Goal: Book appointment/travel/reservation

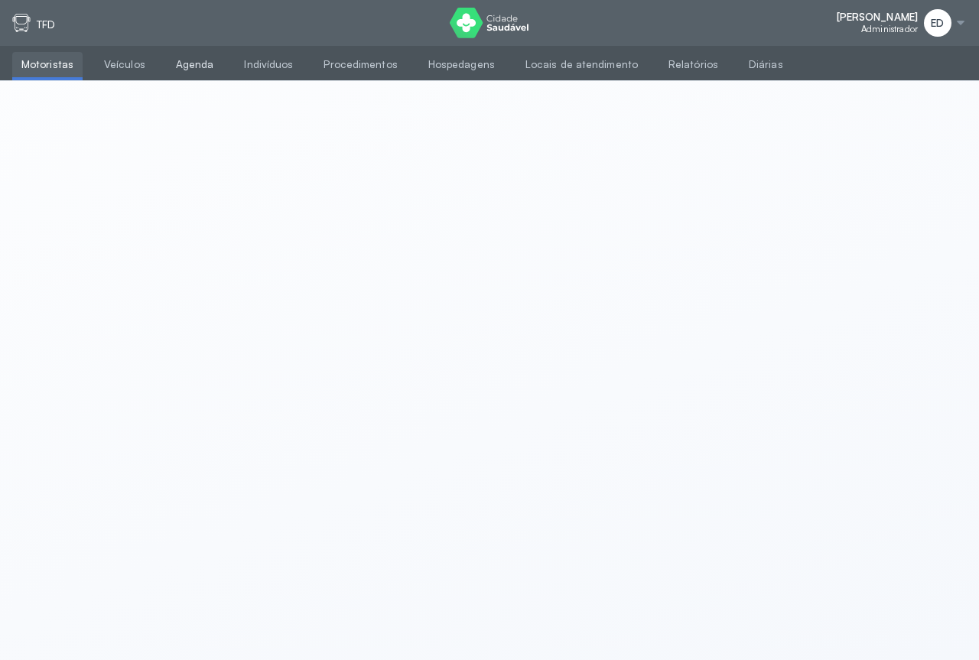
click at [187, 57] on link "Agenda" at bounding box center [195, 64] width 57 height 25
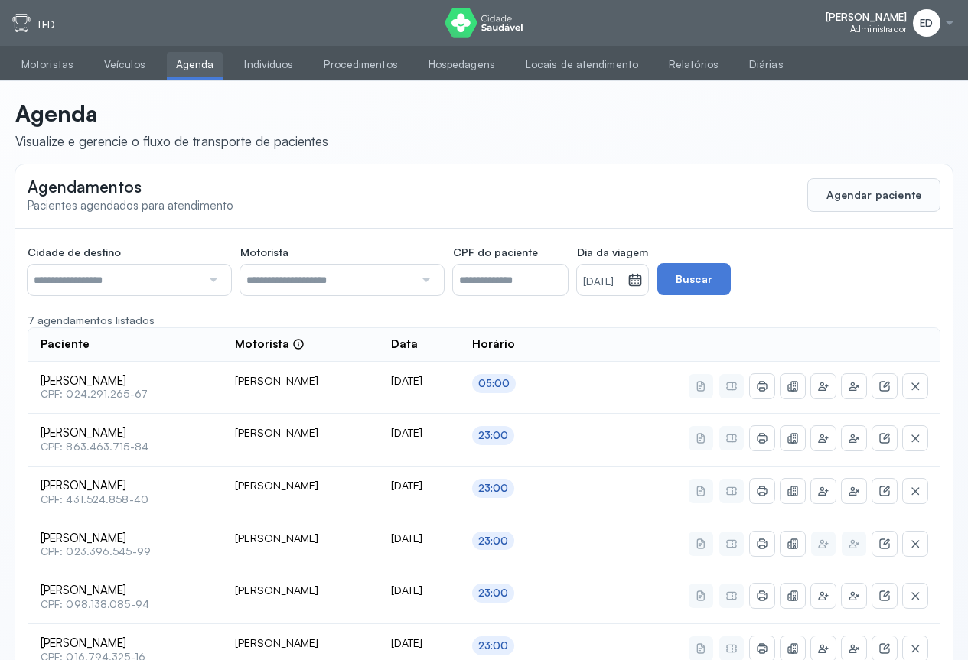
click at [643, 282] on icon at bounding box center [634, 279] width 15 height 15
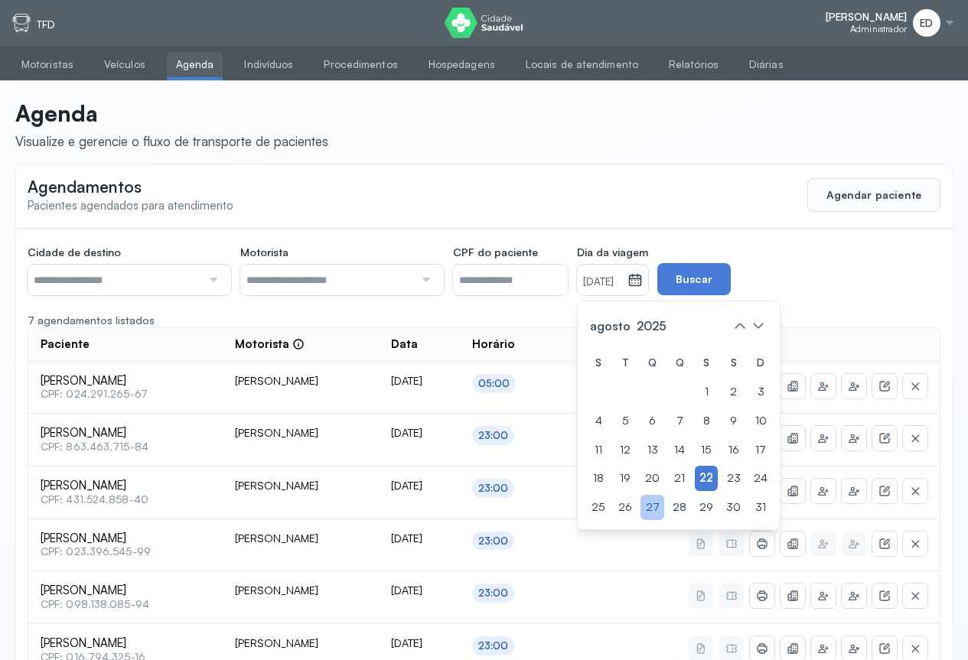
click at [664, 509] on div "27" at bounding box center [652, 507] width 24 height 25
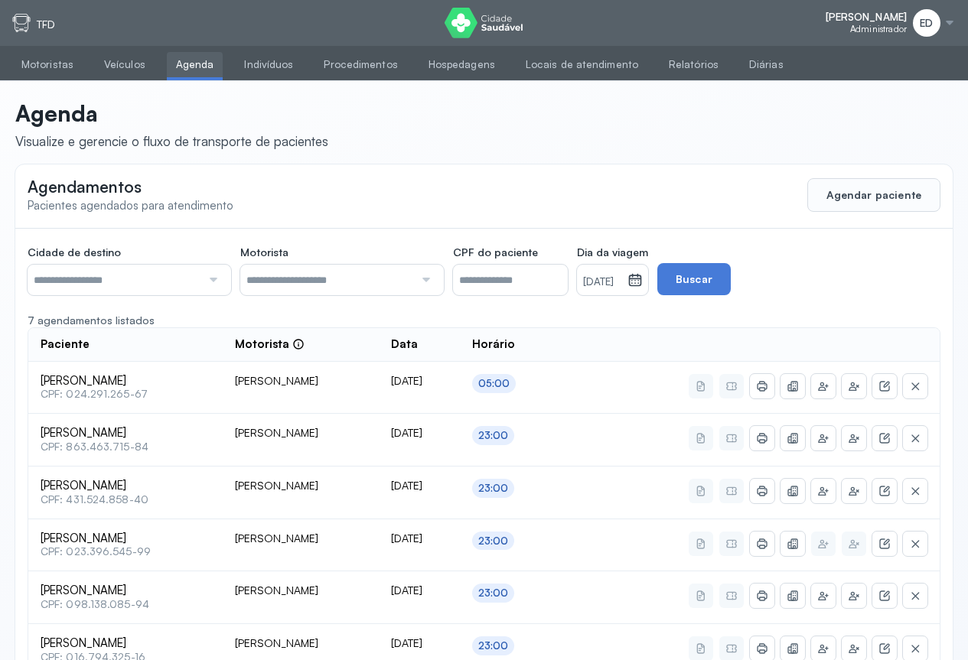
click at [207, 278] on div at bounding box center [211, 280] width 21 height 31
type input "********"
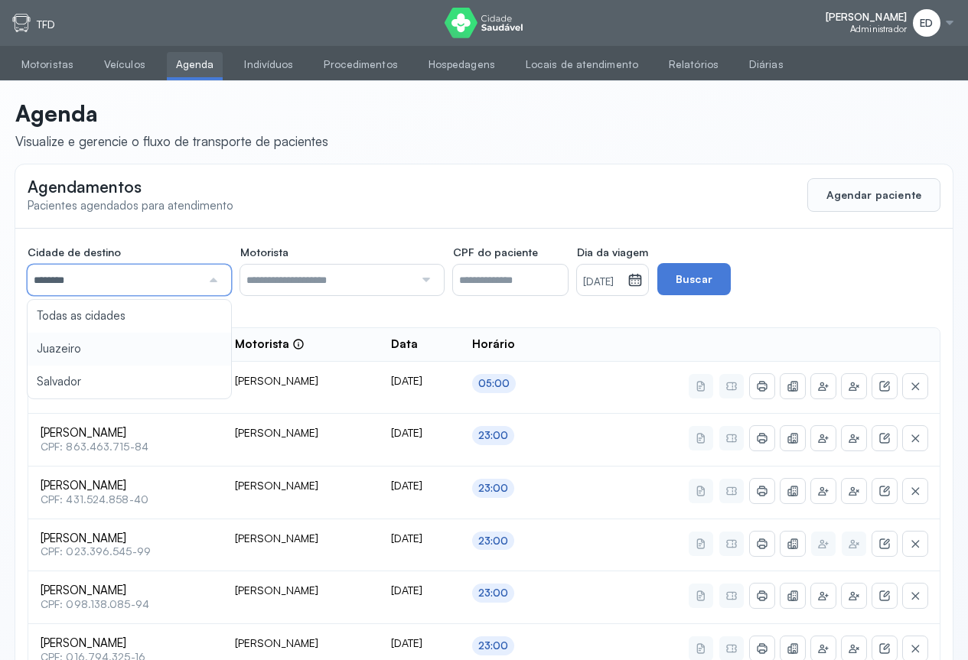
click at [65, 352] on div "Cidade de destino ******** Todas as cidades [GEOGRAPHIC_DATA] Salvador Motorist…" at bounding box center [483, 510] width 937 height 563
click at [920, 178] on button "Agendar paciente" at bounding box center [873, 195] width 133 height 34
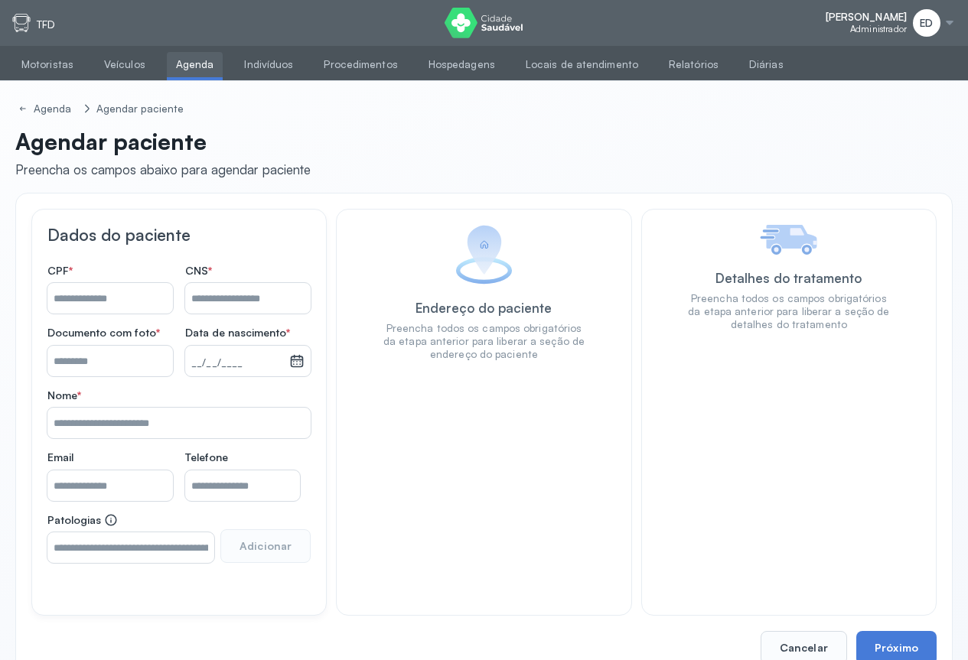
click at [913, 186] on div "Agenda Agendar paciente Agendar paciente Preencha os campos abaixo para agendar…" at bounding box center [483, 137] width 937 height 112
click at [233, 299] on input "Nome *" at bounding box center [247, 298] width 125 height 31
type input "**********"
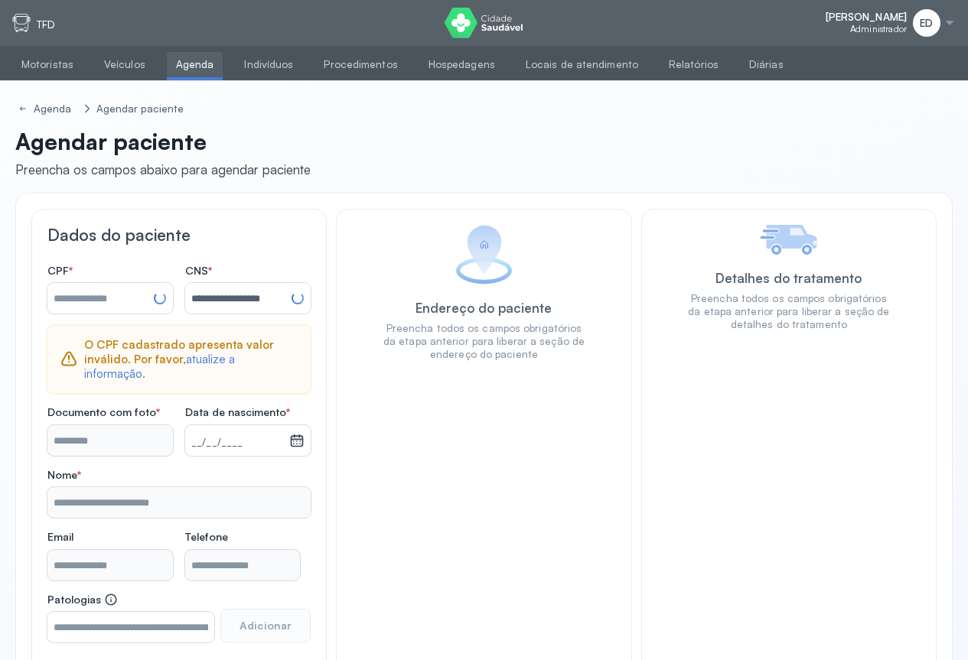
type input "**********"
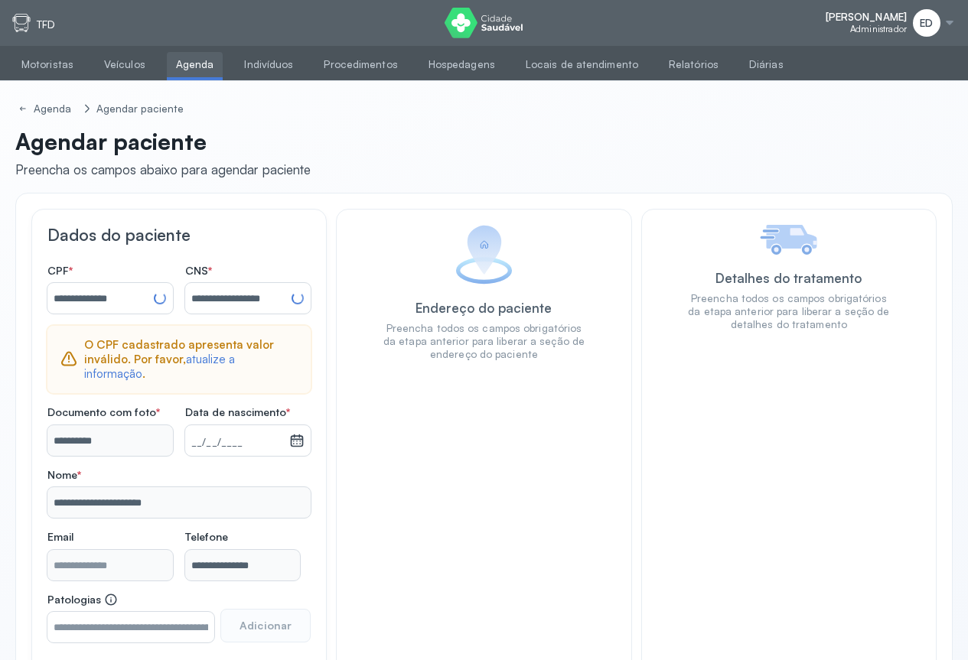
scroll to position [36, 0]
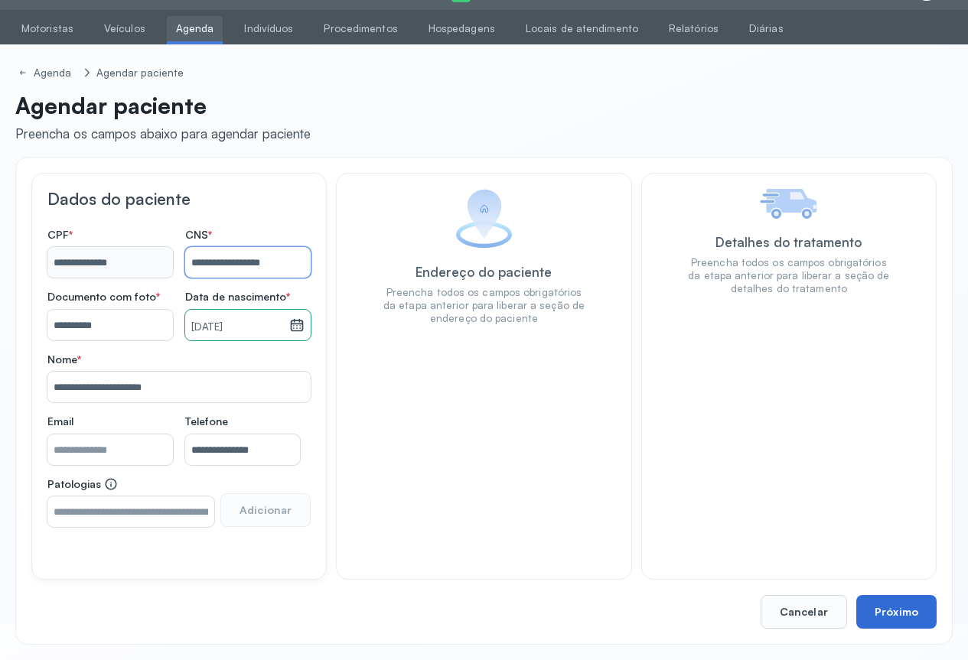
type input "**********"
click at [923, 618] on button "Próximo" at bounding box center [896, 612] width 80 height 34
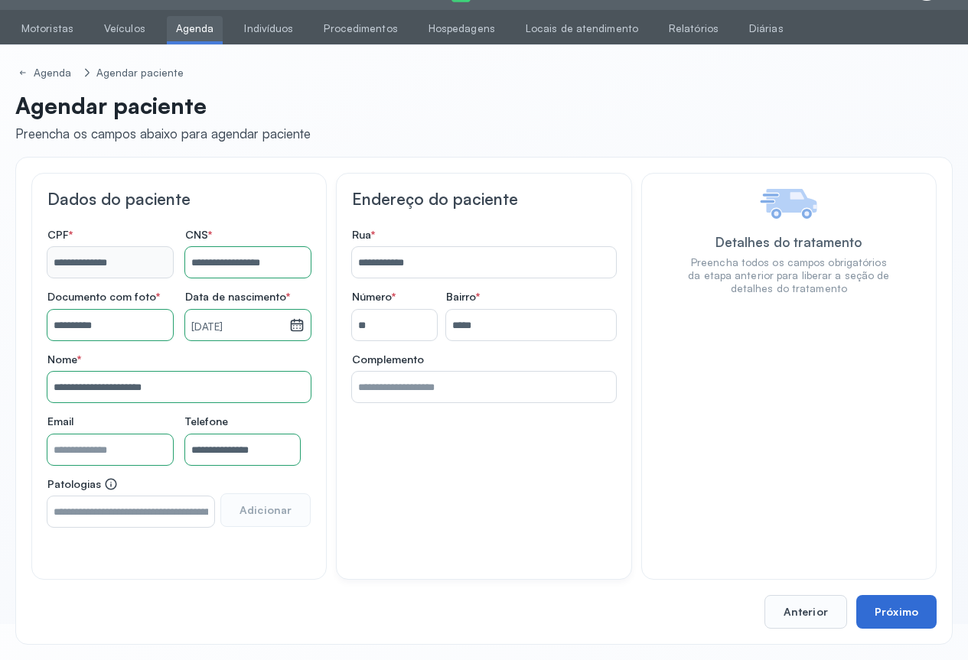
click at [921, 618] on button "Próximo" at bounding box center [896, 612] width 80 height 34
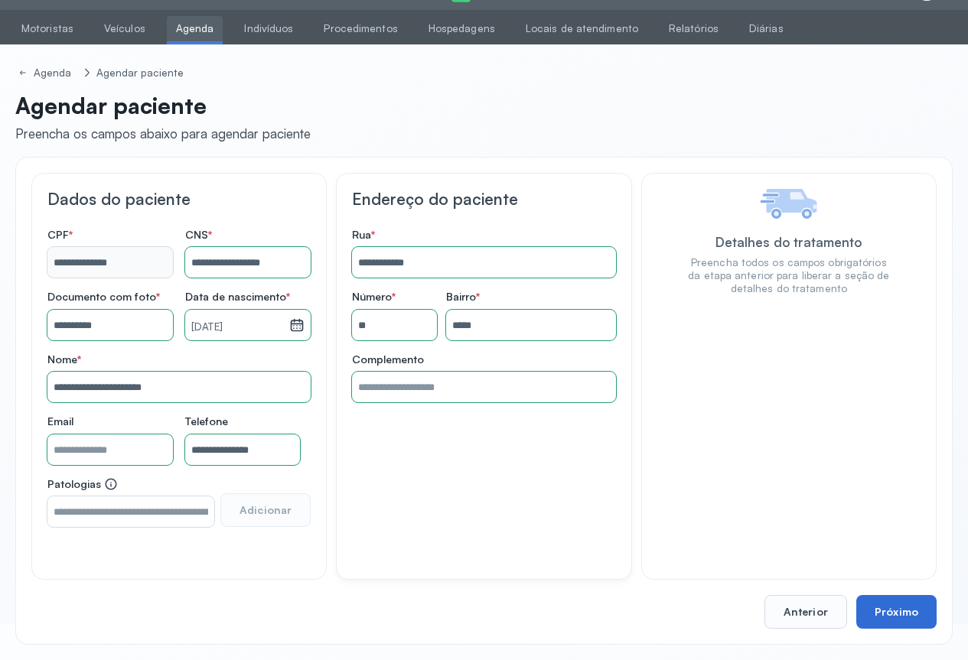
click at [921, 618] on button "Próximo" at bounding box center [896, 612] width 80 height 34
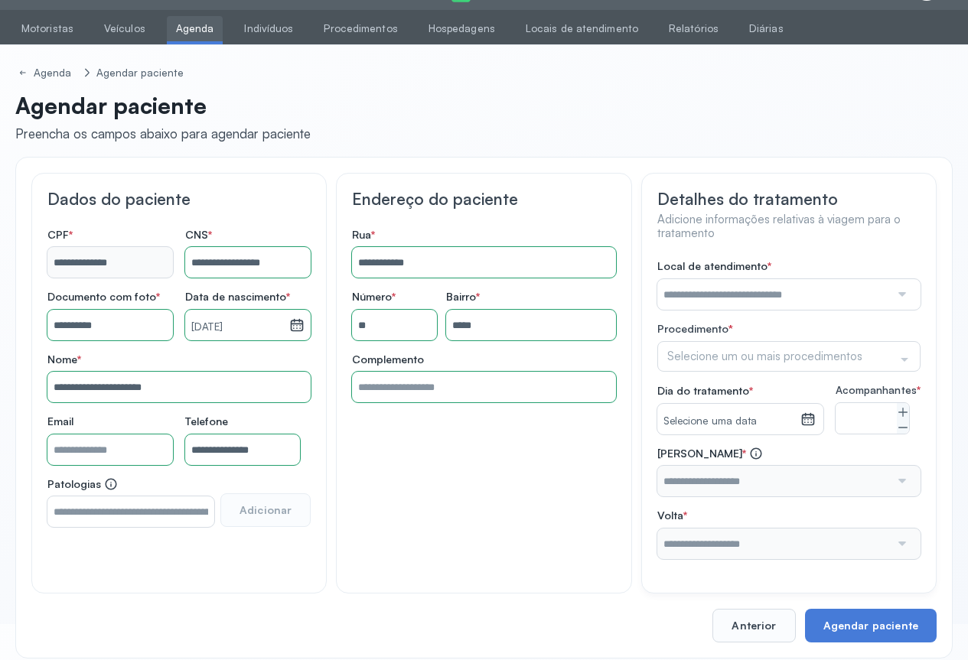
click at [896, 293] on div at bounding box center [900, 294] width 21 height 31
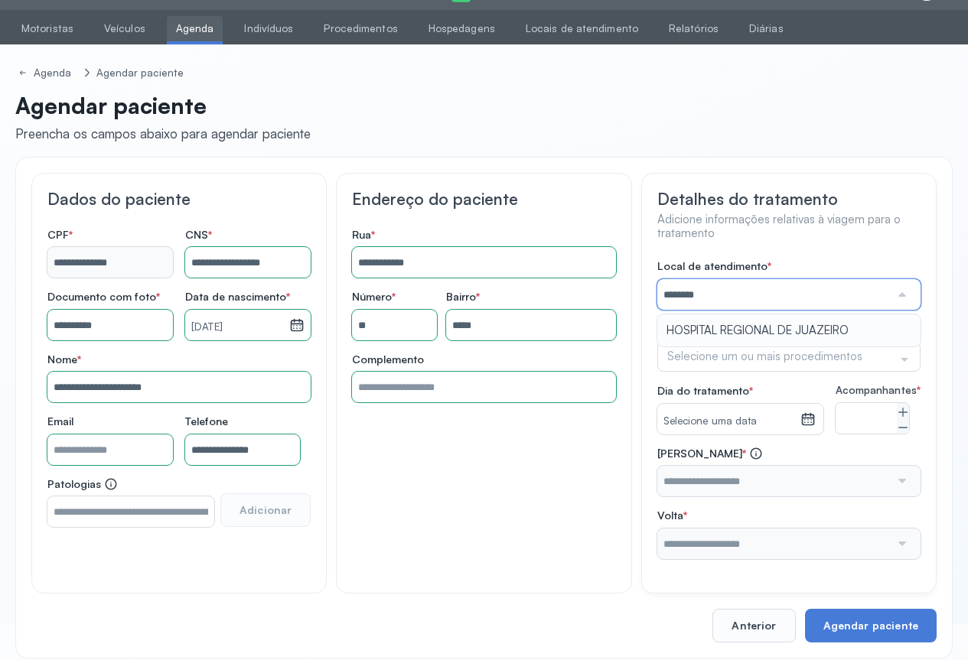
type input "**********"
click at [828, 328] on div "**********" at bounding box center [788, 409] width 263 height 300
click at [912, 354] on div at bounding box center [904, 359] width 31 height 29
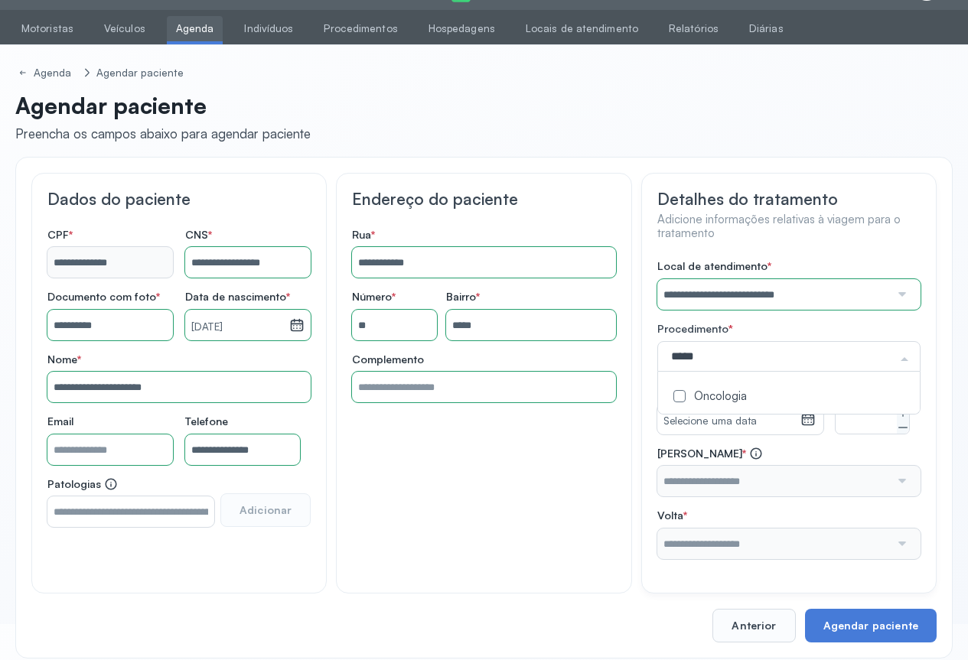
type input "******"
click at [714, 392] on div "Oncologia" at bounding box center [788, 397] width 243 height 15
click at [805, 451] on div "**********" at bounding box center [788, 409] width 263 height 300
click at [813, 421] on icon at bounding box center [807, 419] width 15 height 15
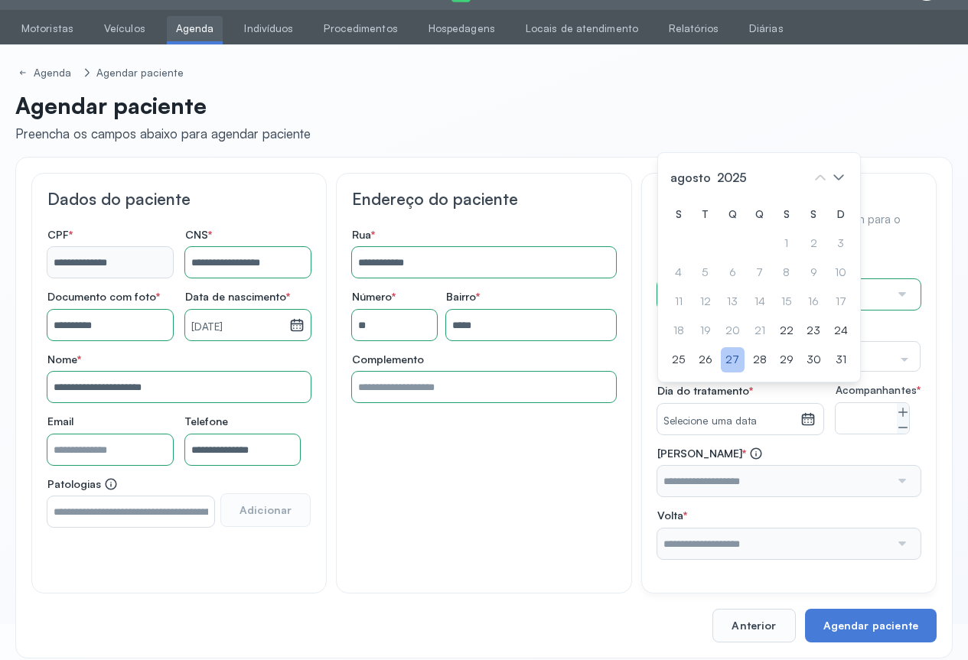
click at [733, 372] on div "27" at bounding box center [733, 359] width 24 height 25
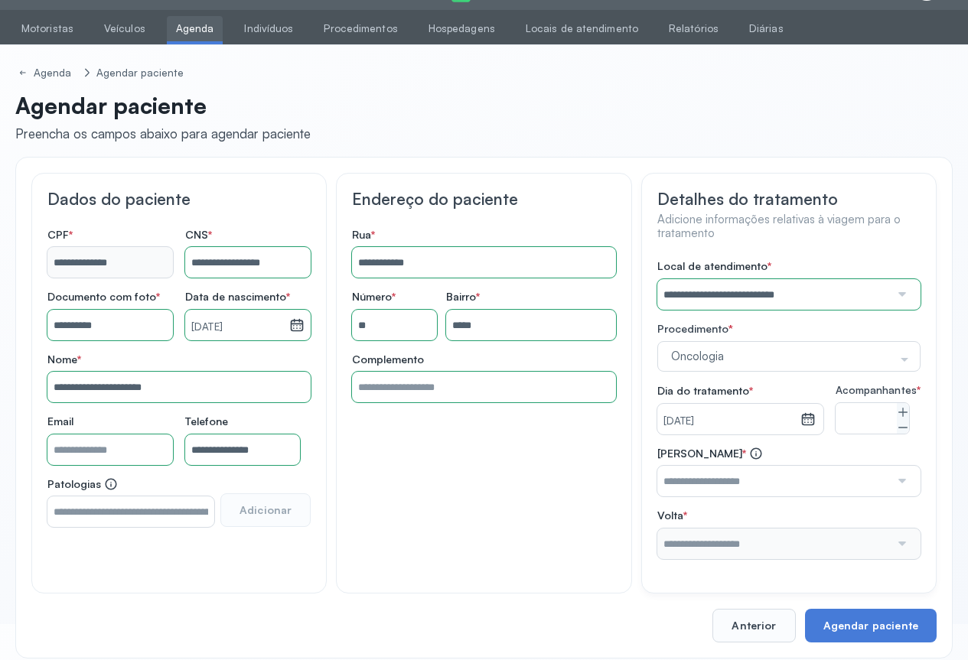
click at [896, 493] on div at bounding box center [900, 481] width 21 height 31
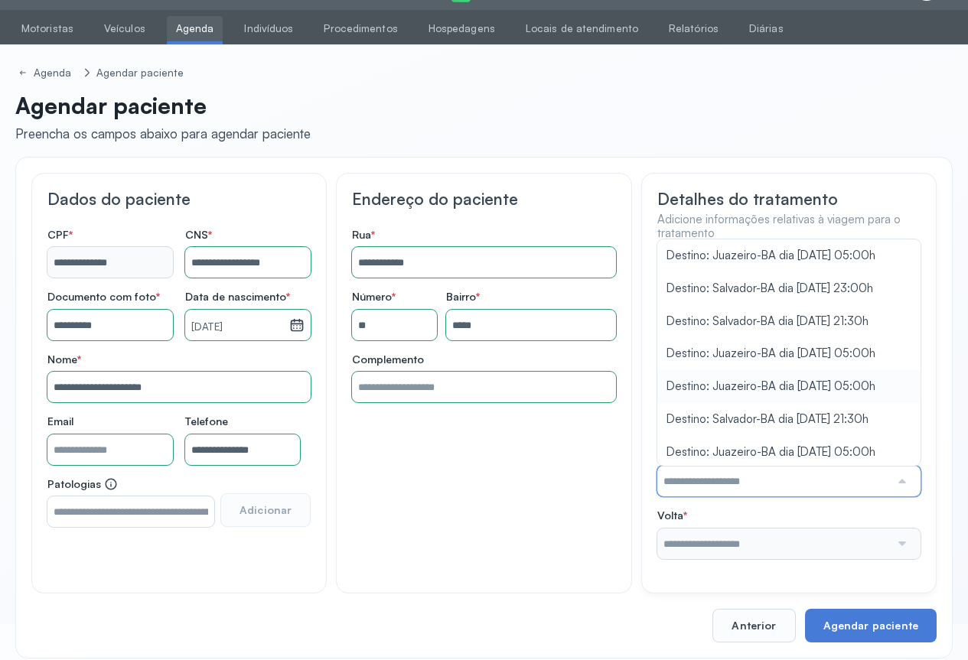
scroll to position [77, 0]
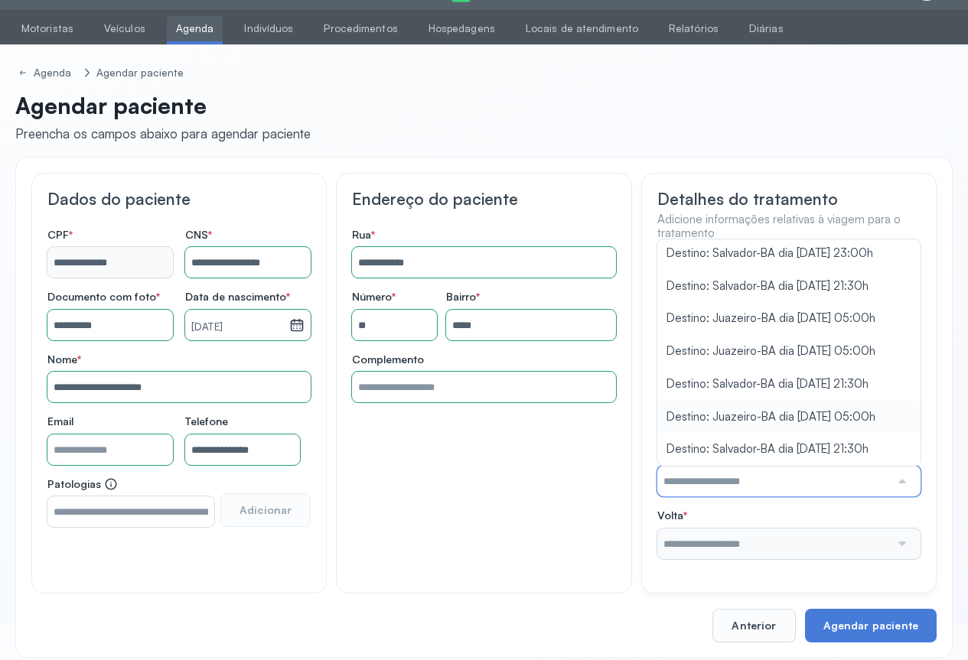
type input "**********"
click at [752, 474] on div "**********" at bounding box center [788, 472] width 263 height 50
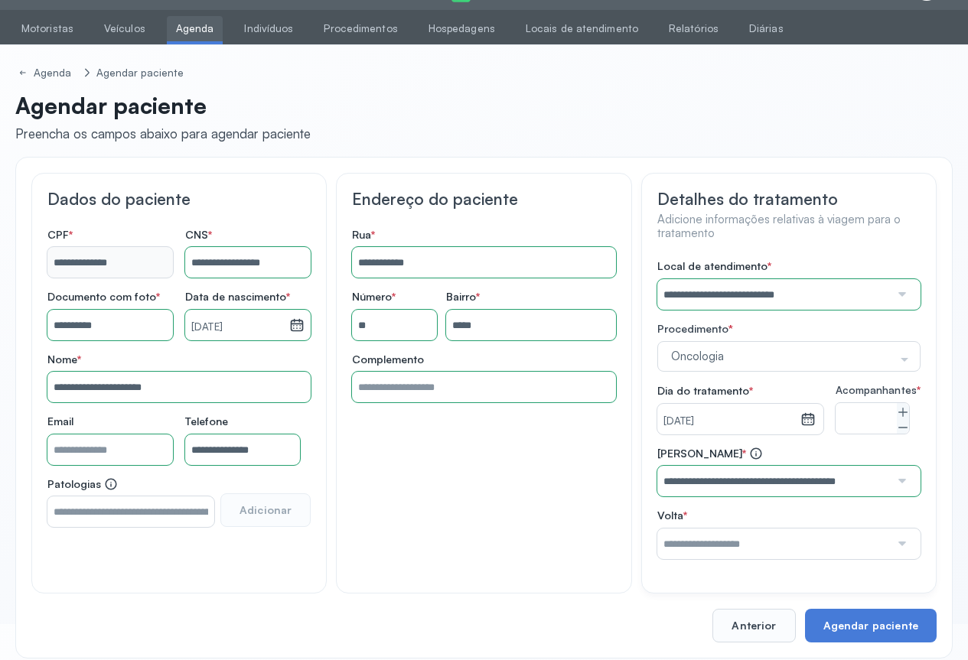
scroll to position [62, 0]
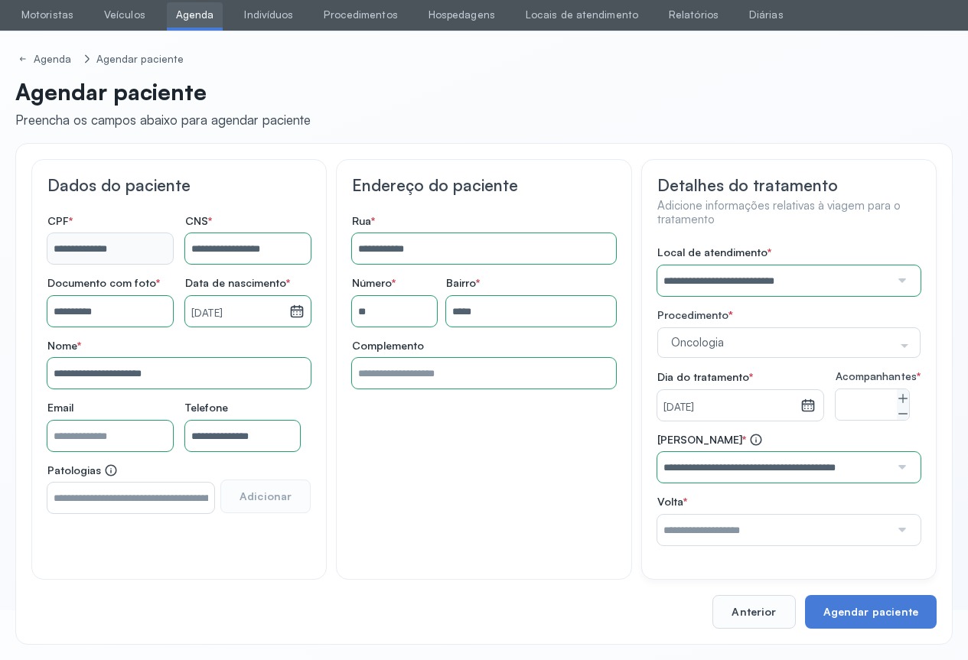
click at [904, 526] on div at bounding box center [900, 530] width 21 height 31
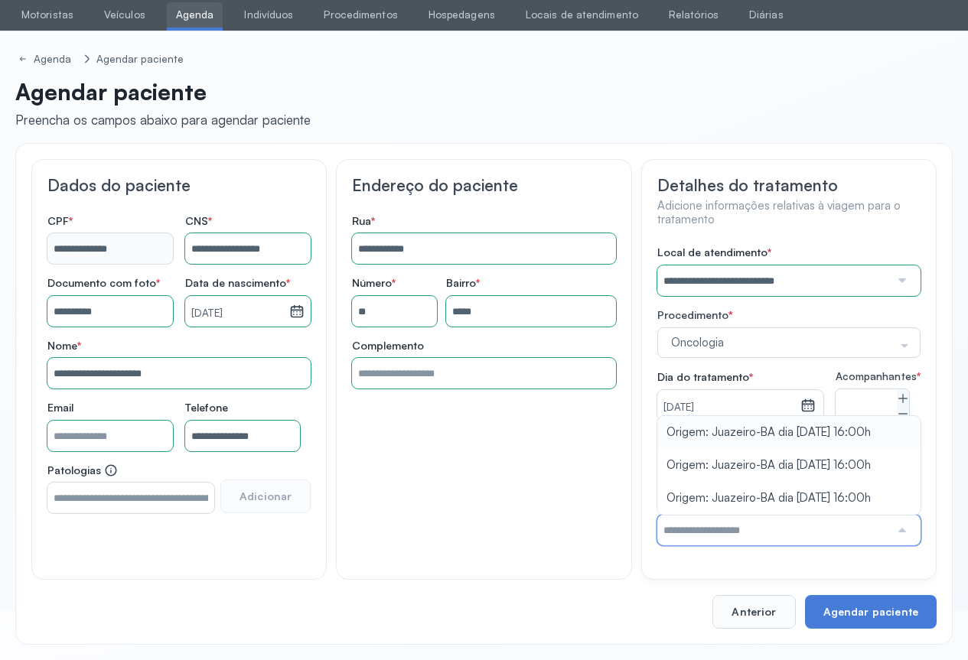
type input "**********"
click at [777, 412] on div "**********" at bounding box center [788, 396] width 263 height 300
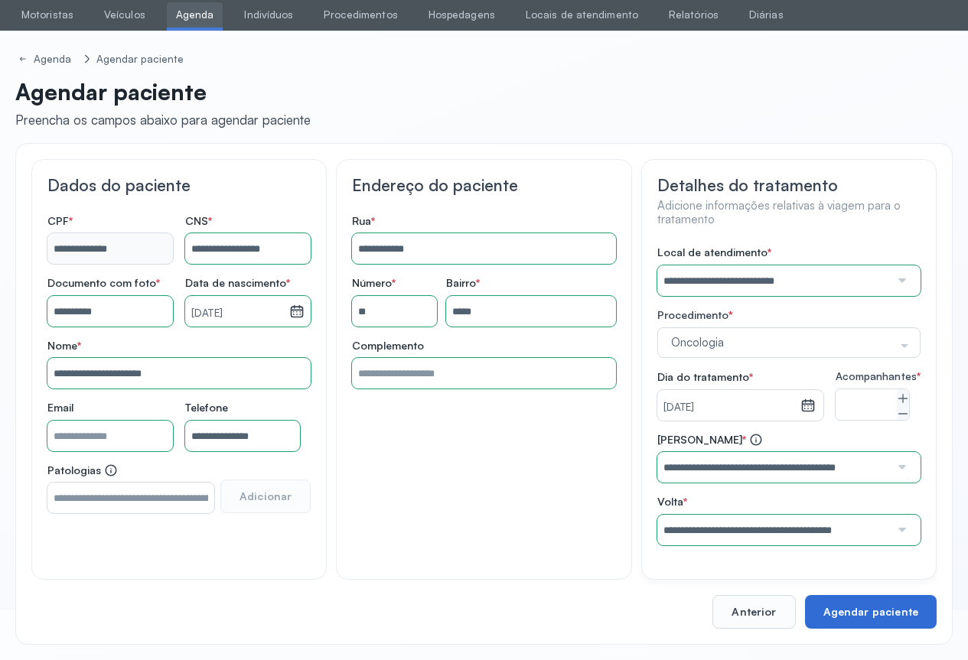
click at [870, 602] on button "Agendar paciente" at bounding box center [871, 612] width 132 height 34
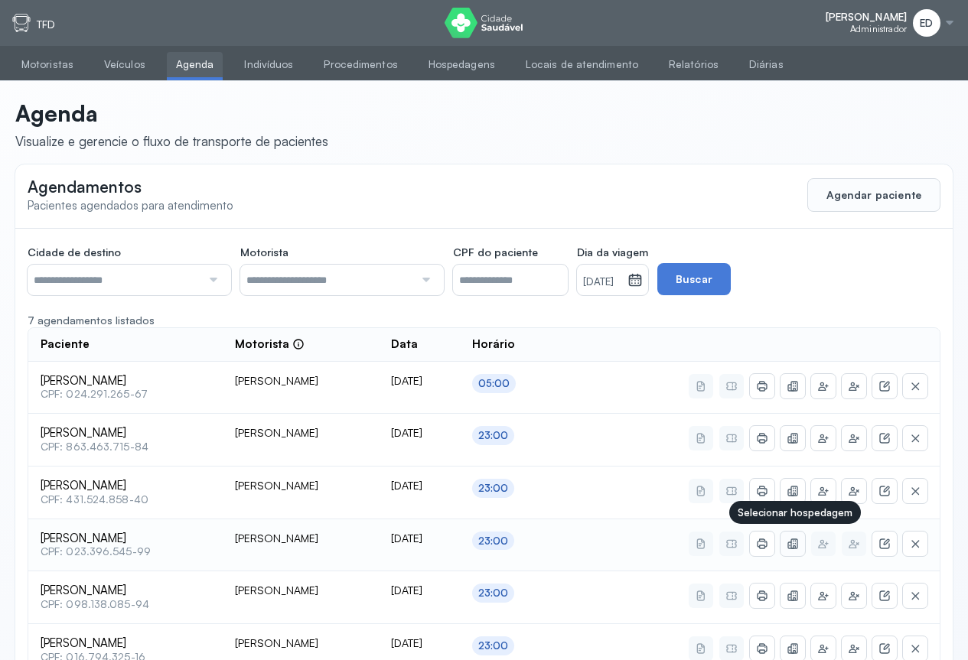
scroll to position [147, 0]
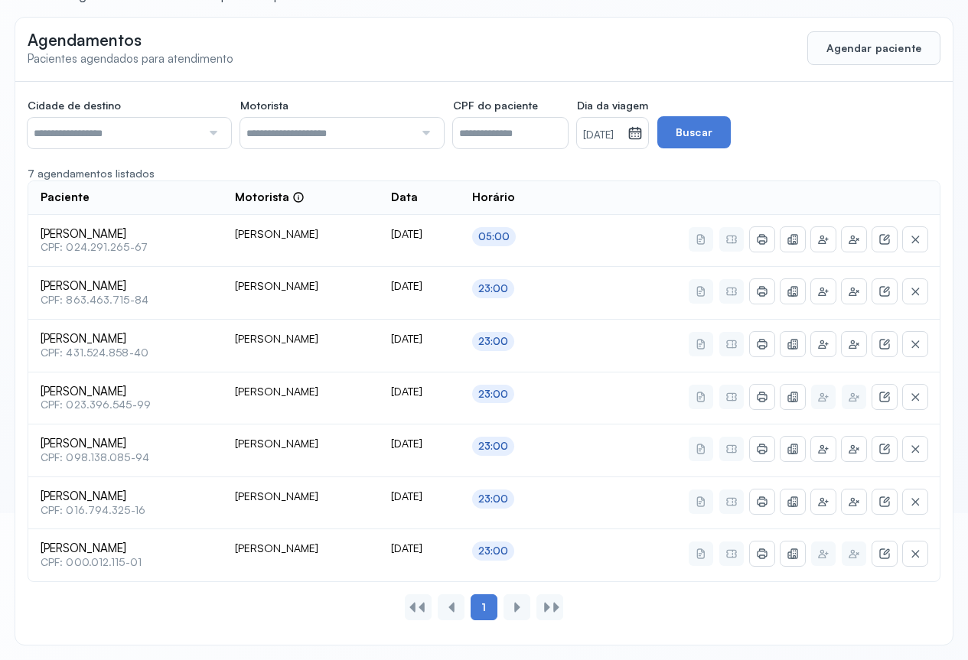
click at [160, 135] on input "text" at bounding box center [115, 133] width 174 height 31
click at [76, 202] on div "Cidade de destino ******** Todas as cidades [GEOGRAPHIC_DATA] Salvador Motorist…" at bounding box center [483, 363] width 937 height 563
click at [639, 134] on icon at bounding box center [635, 135] width 8 height 4
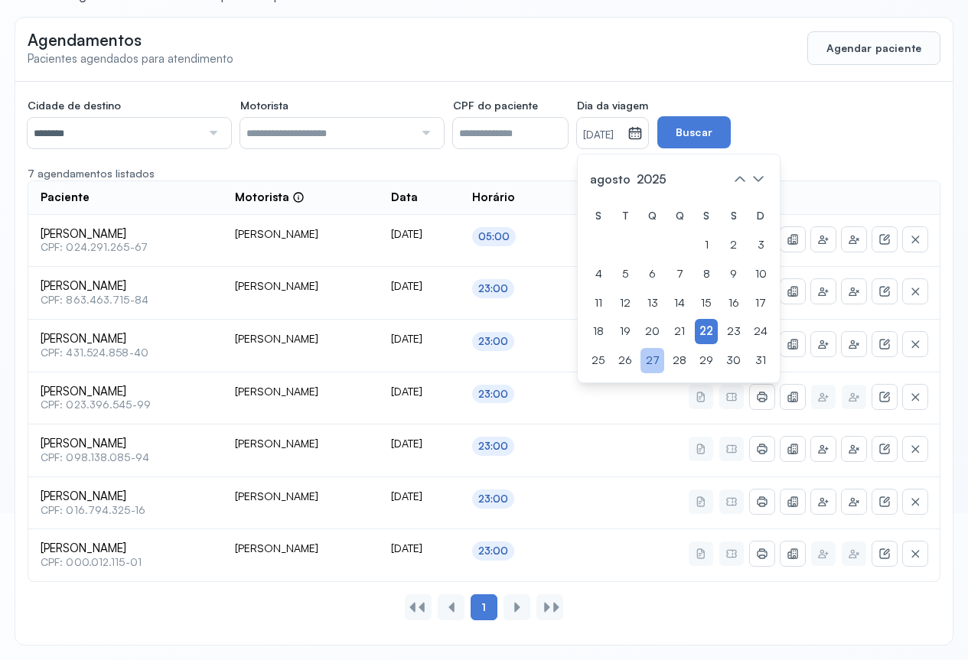
click at [664, 359] on div "27" at bounding box center [652, 360] width 24 height 25
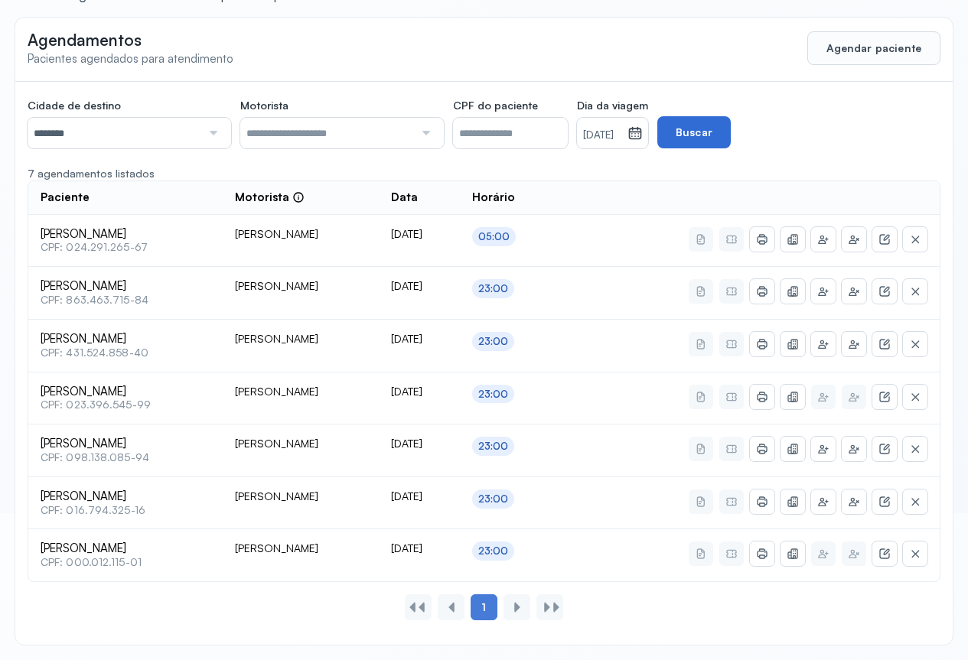
click at [731, 141] on button "Buscar" at bounding box center [693, 132] width 73 height 32
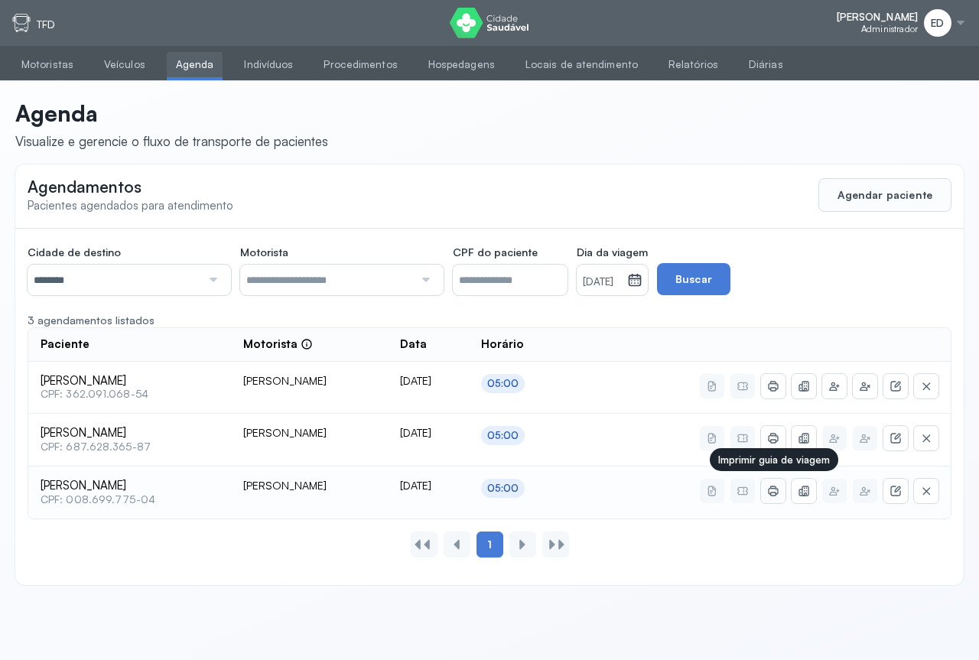
click at [770, 492] on icon at bounding box center [773, 491] width 12 height 12
click at [641, 279] on icon at bounding box center [635, 277] width 11 height 6
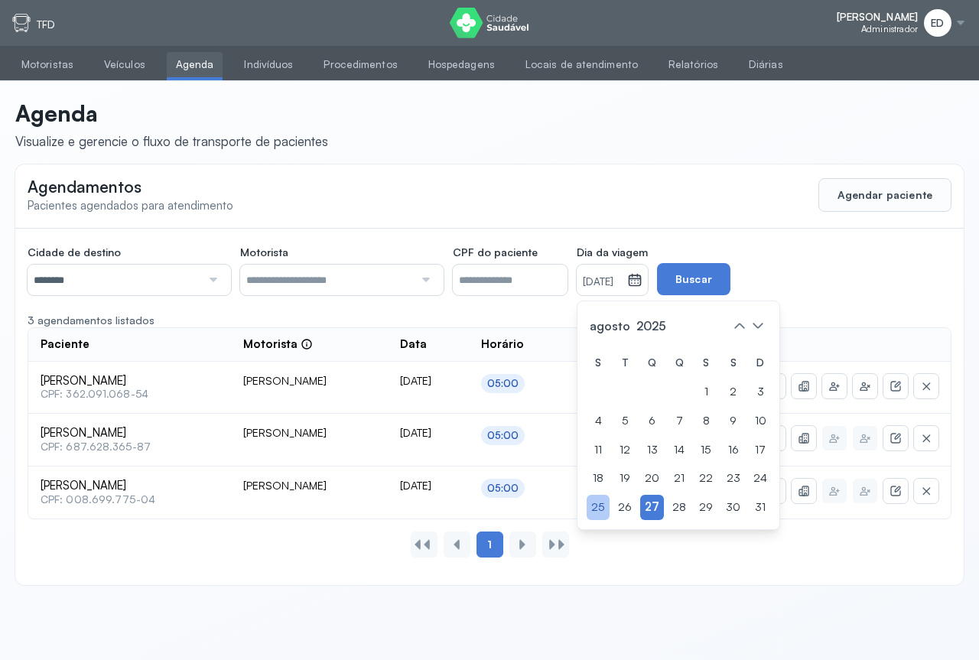
click at [749, 510] on div "25" at bounding box center [760, 507] width 23 height 25
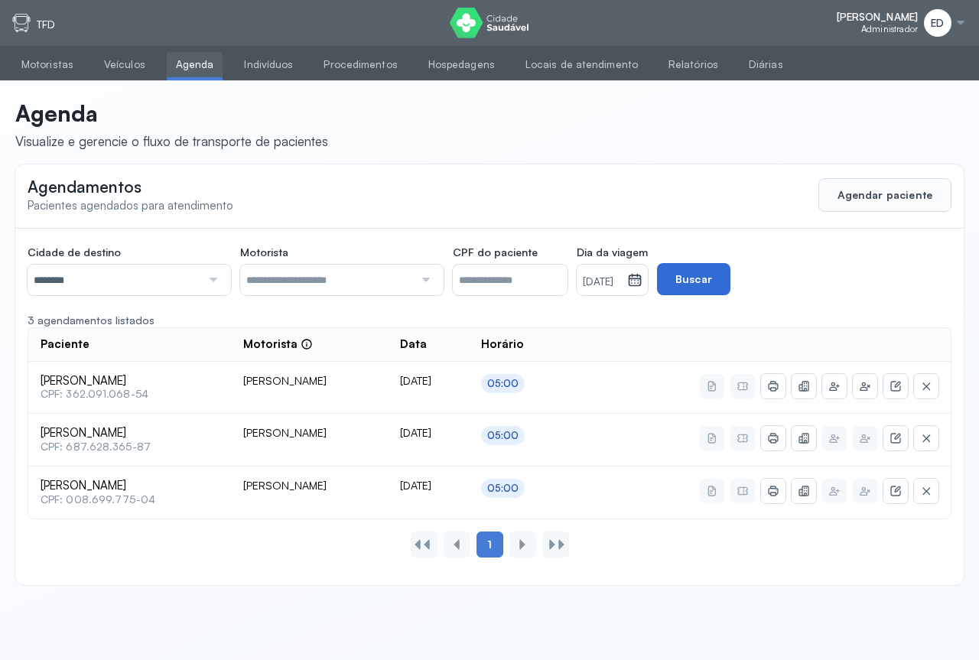
click at [731, 282] on button "Buscar" at bounding box center [693, 279] width 73 height 32
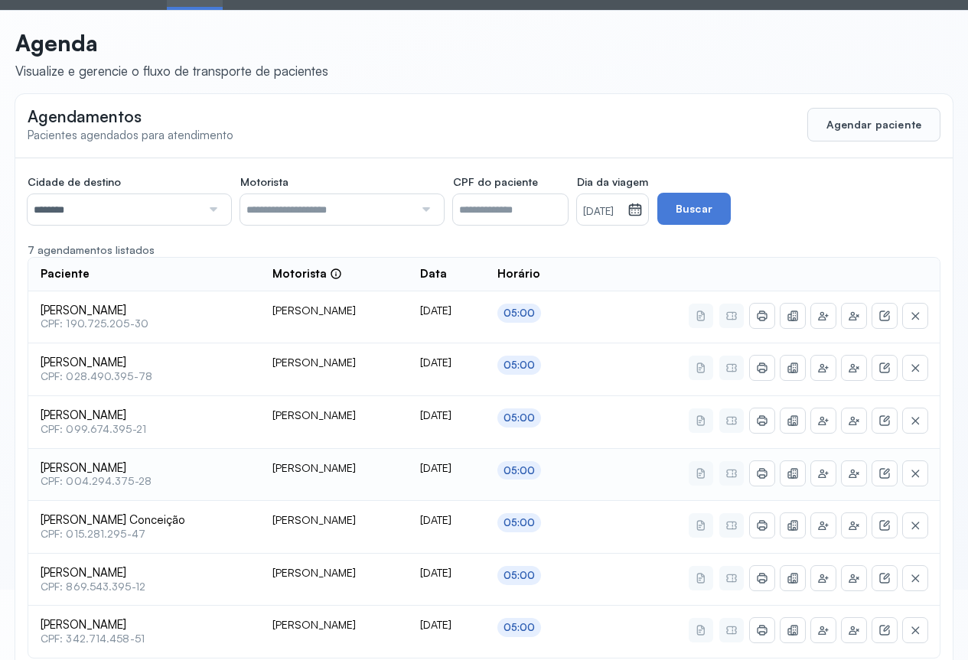
scroll to position [147, 0]
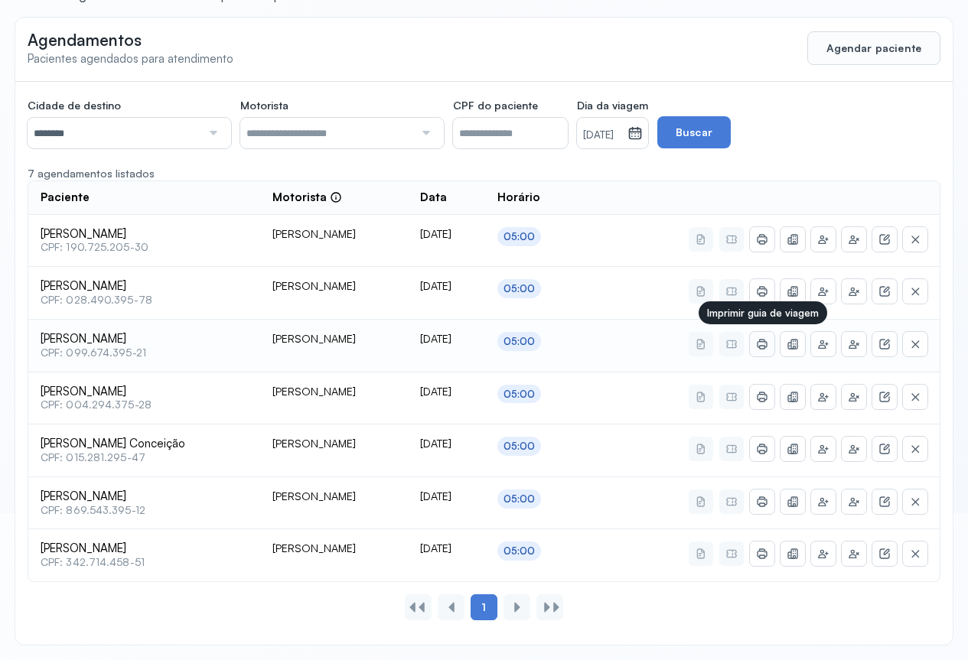
click at [757, 340] on icon at bounding box center [762, 344] width 12 height 12
click at [211, 134] on div at bounding box center [211, 133] width 21 height 31
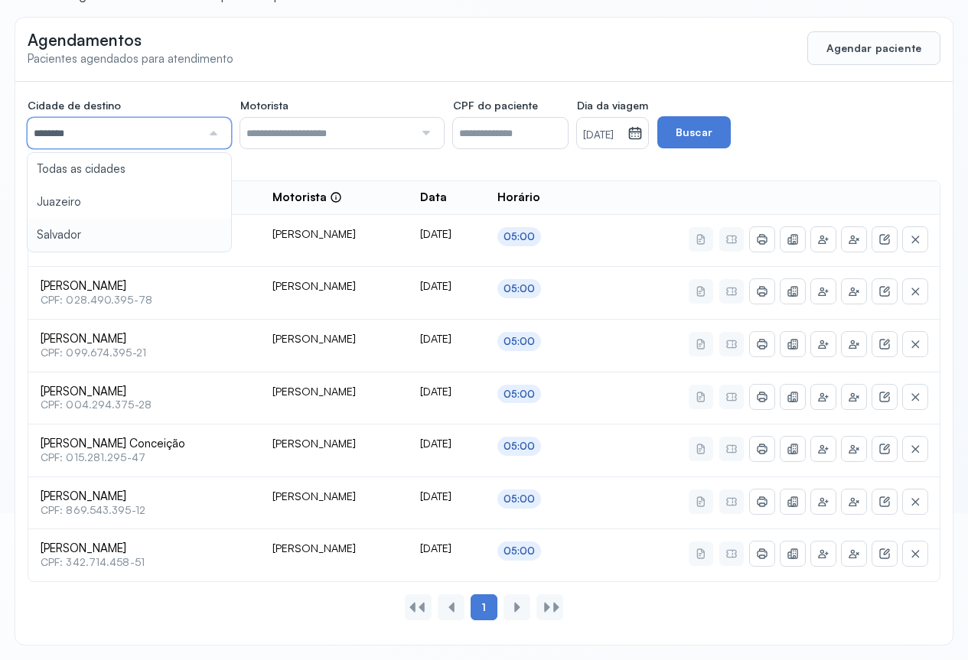
type input "********"
click at [70, 228] on div "Cidade de destino ******** Todas as cidades [GEOGRAPHIC_DATA] Salvador Motorist…" at bounding box center [483, 363] width 937 height 563
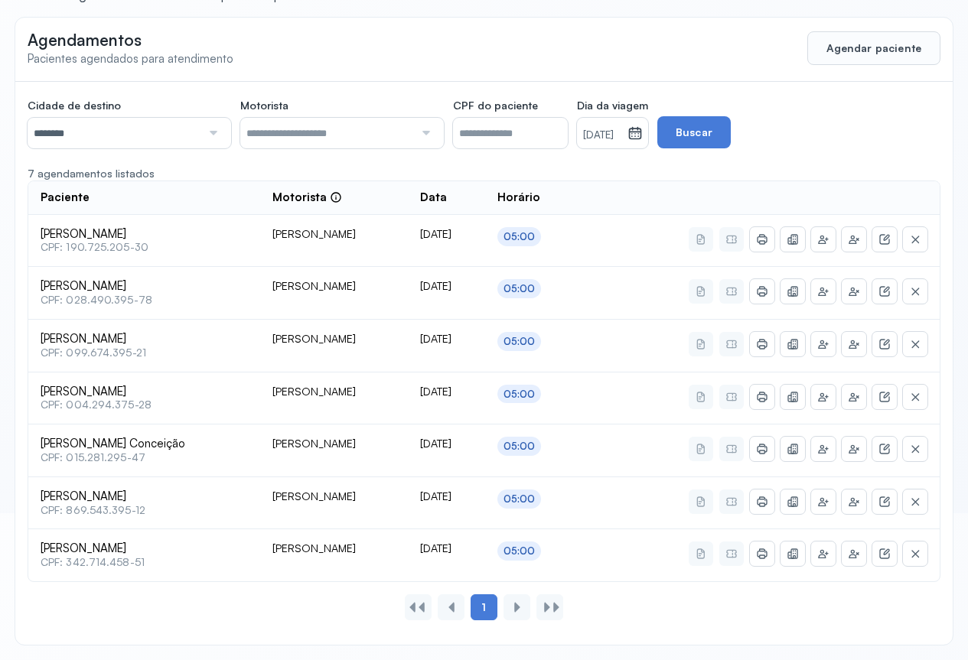
click at [643, 136] on icon at bounding box center [634, 132] width 15 height 15
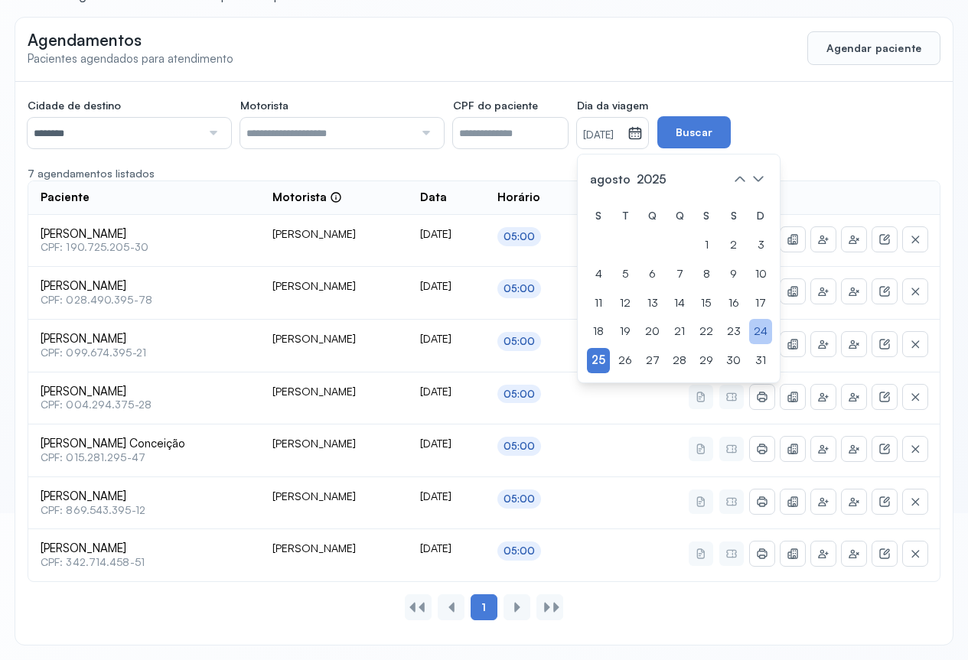
click at [745, 348] on div "24" at bounding box center [734, 360] width 24 height 25
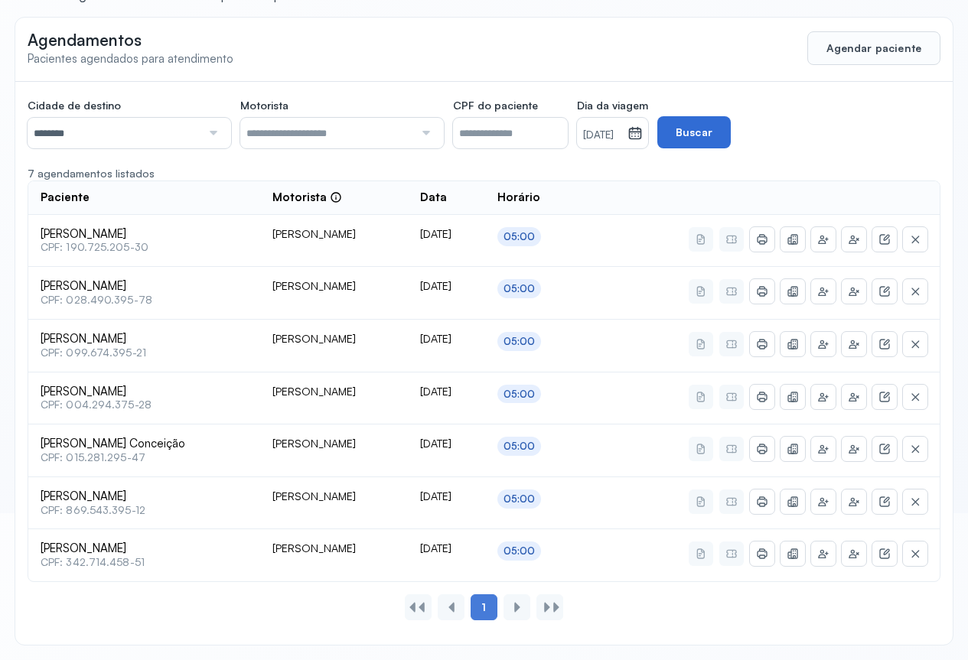
click at [731, 136] on button "Buscar" at bounding box center [693, 132] width 73 height 32
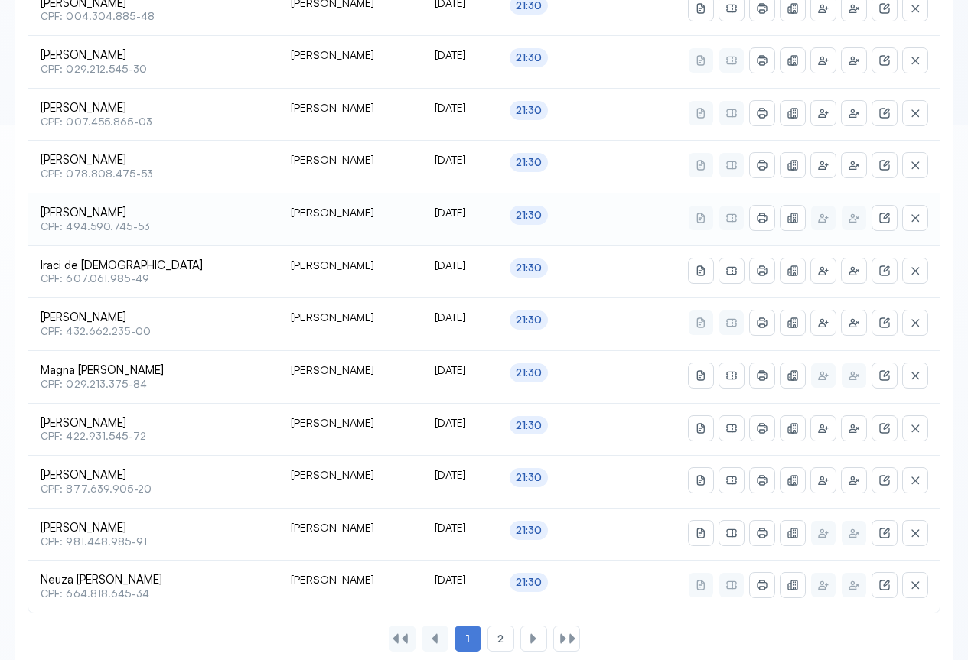
scroll to position [567, 0]
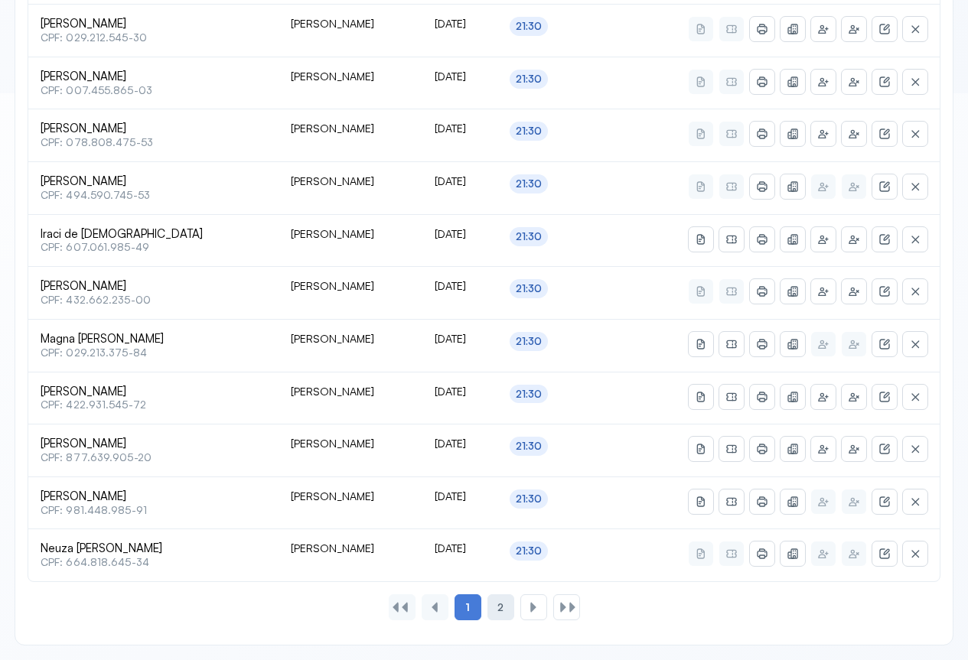
click at [520, 607] on div "2" at bounding box center [533, 607] width 27 height 26
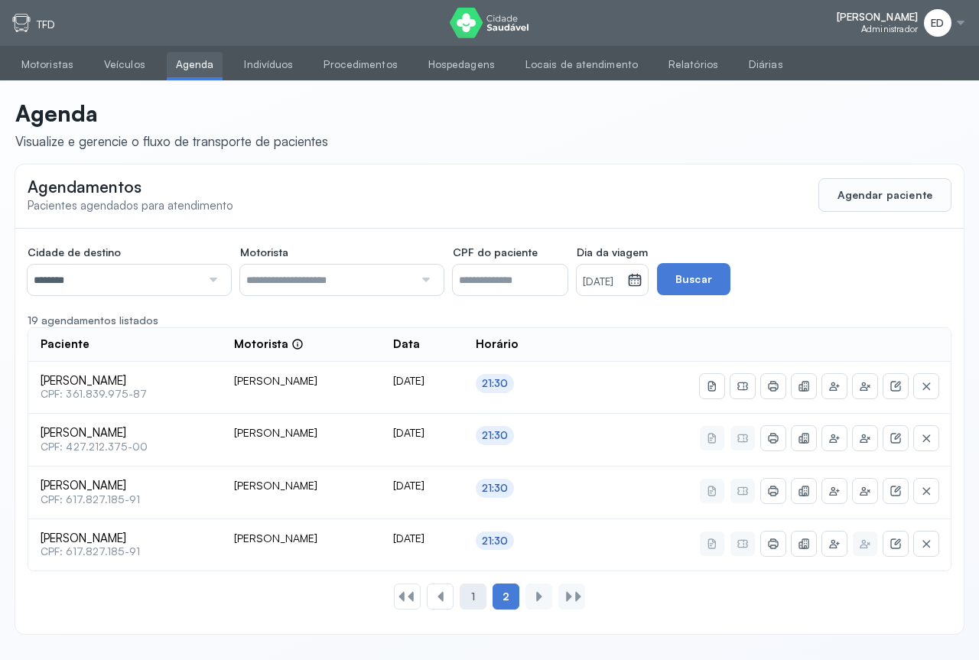
click at [475, 591] on span "1" at bounding box center [473, 597] width 4 height 13
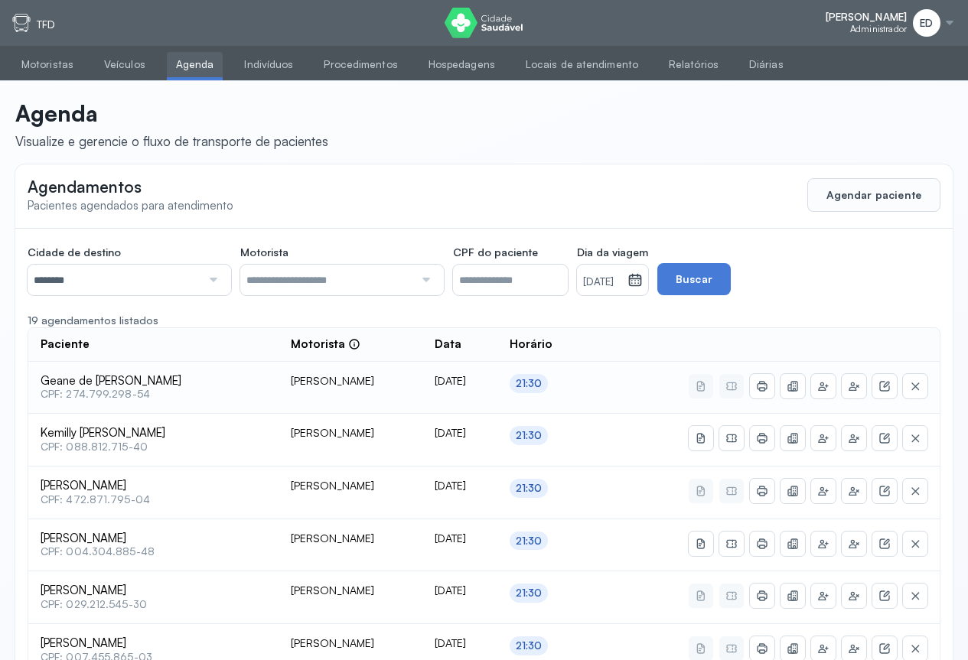
scroll to position [77, 0]
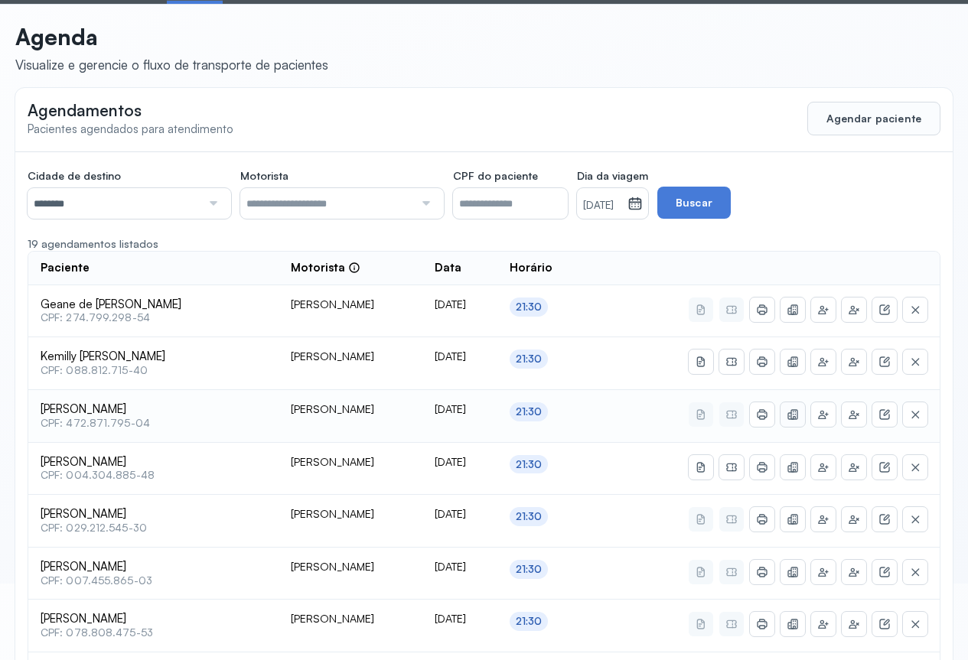
click at [786, 414] on button at bounding box center [792, 414] width 24 height 24
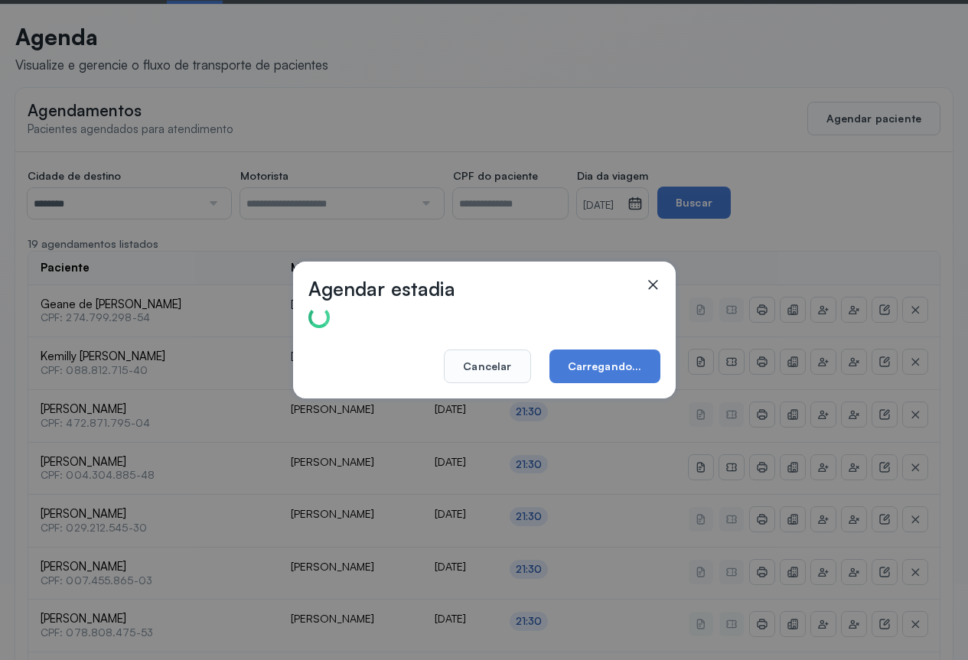
click at [655, 279] on icon at bounding box center [652, 284] width 15 height 15
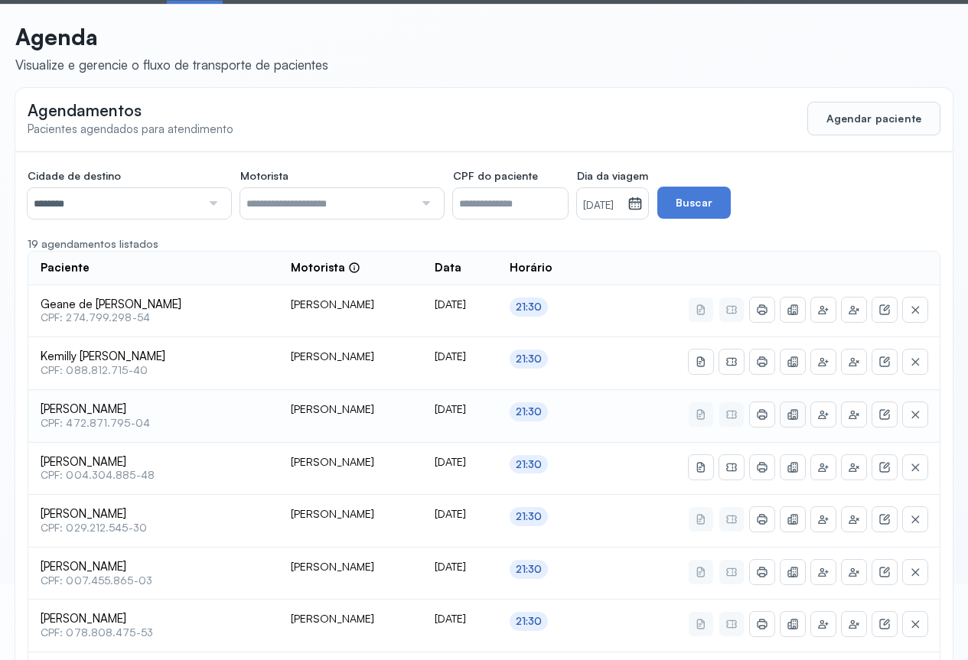
click at [795, 312] on icon at bounding box center [792, 309] width 7 height 6
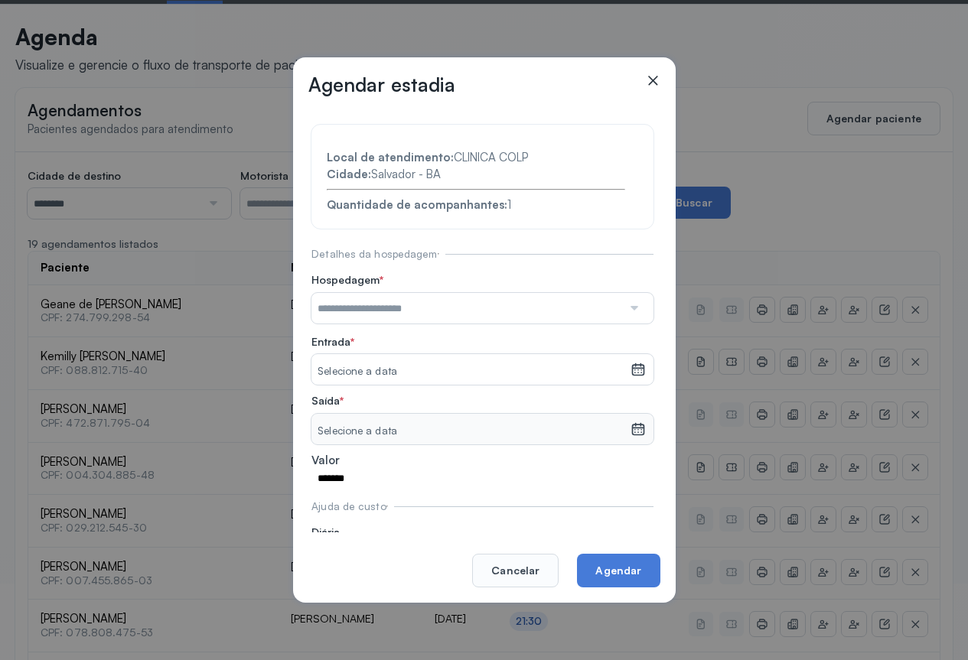
click at [630, 310] on div at bounding box center [633, 308] width 22 height 31
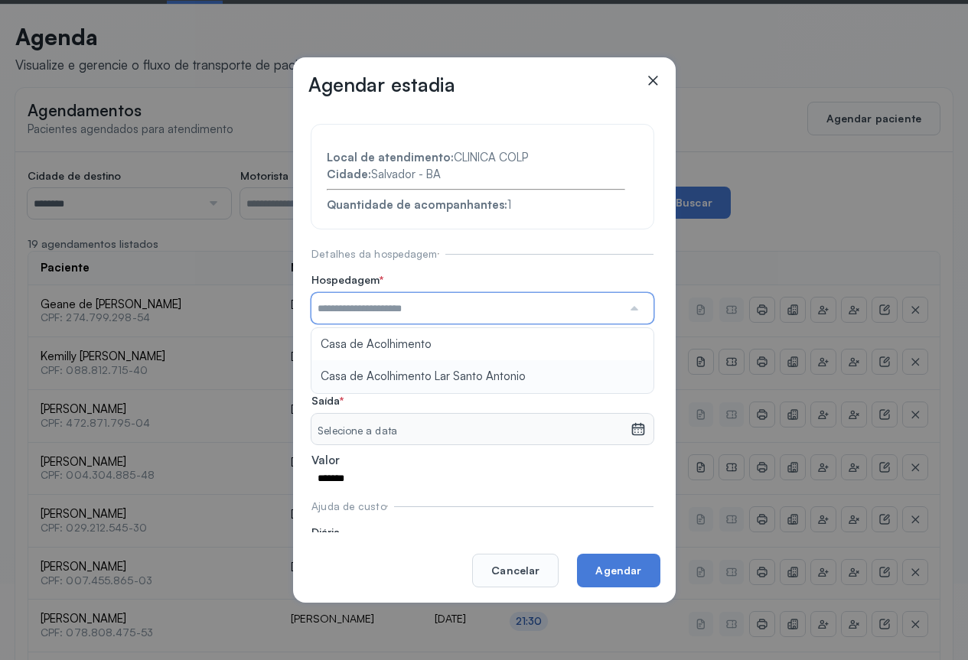
type input "**********"
click at [432, 368] on section "**********" at bounding box center [482, 350] width 342 height 451
click at [630, 372] on icon at bounding box center [637, 369] width 15 height 15
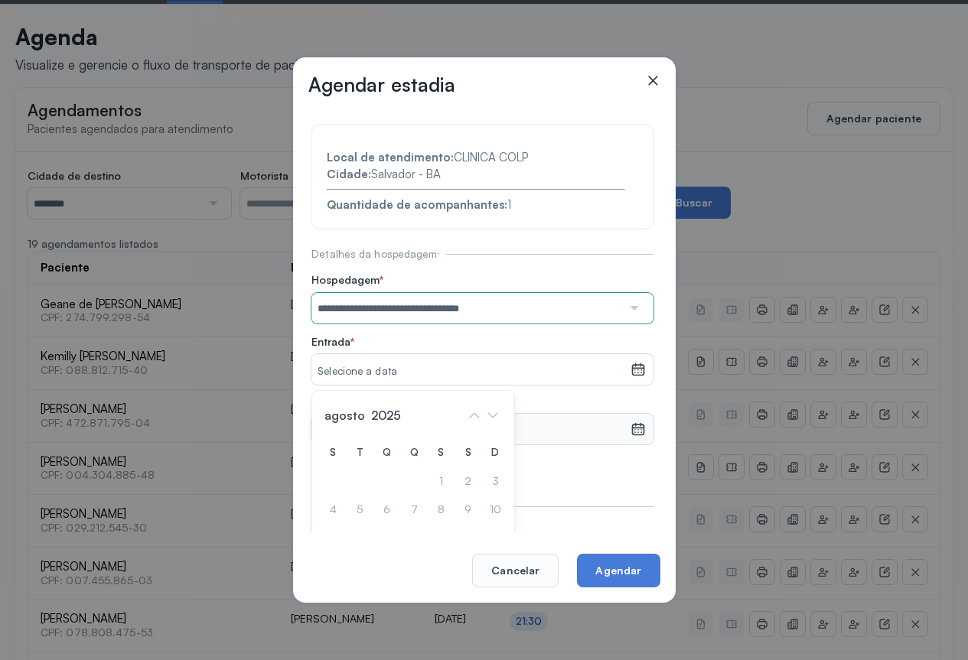
click at [625, 302] on div at bounding box center [633, 308] width 22 height 31
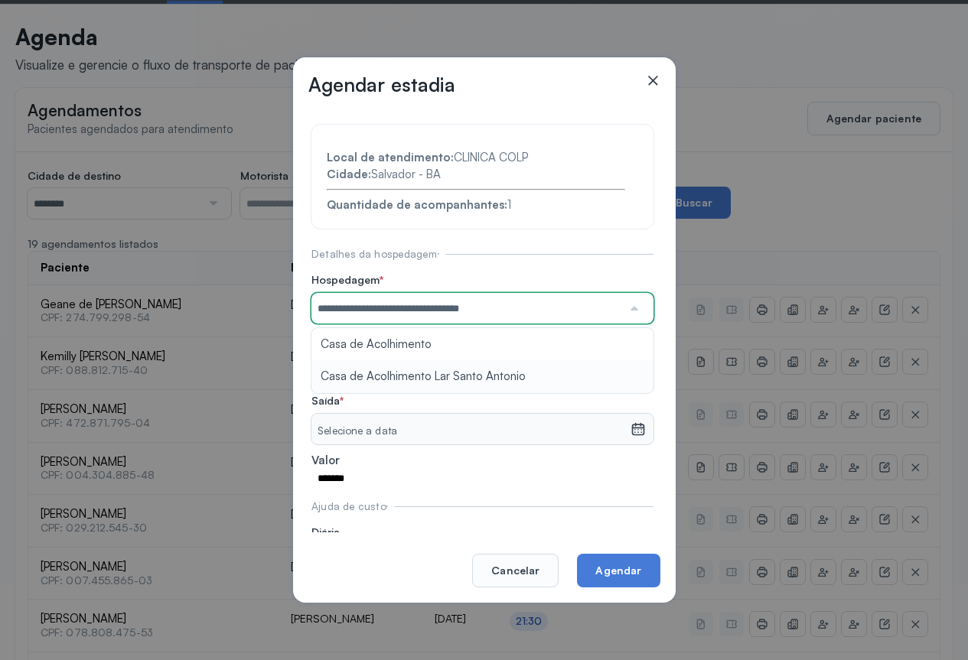
click at [484, 374] on section "**********" at bounding box center [482, 350] width 342 height 451
click at [635, 369] on div "Selecione a data" at bounding box center [482, 369] width 342 height 31
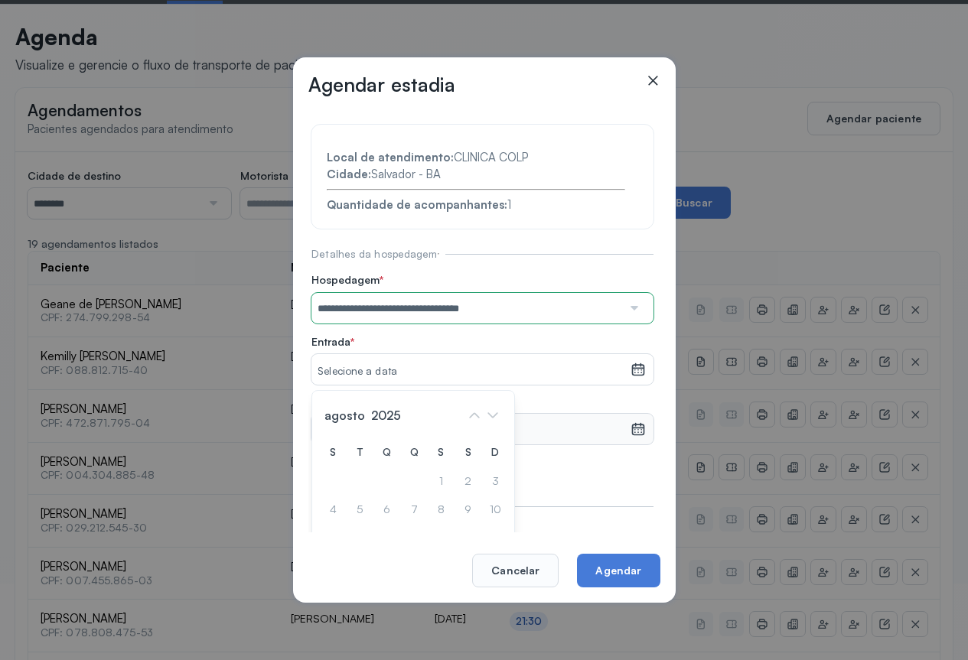
scroll to position [87, 0]
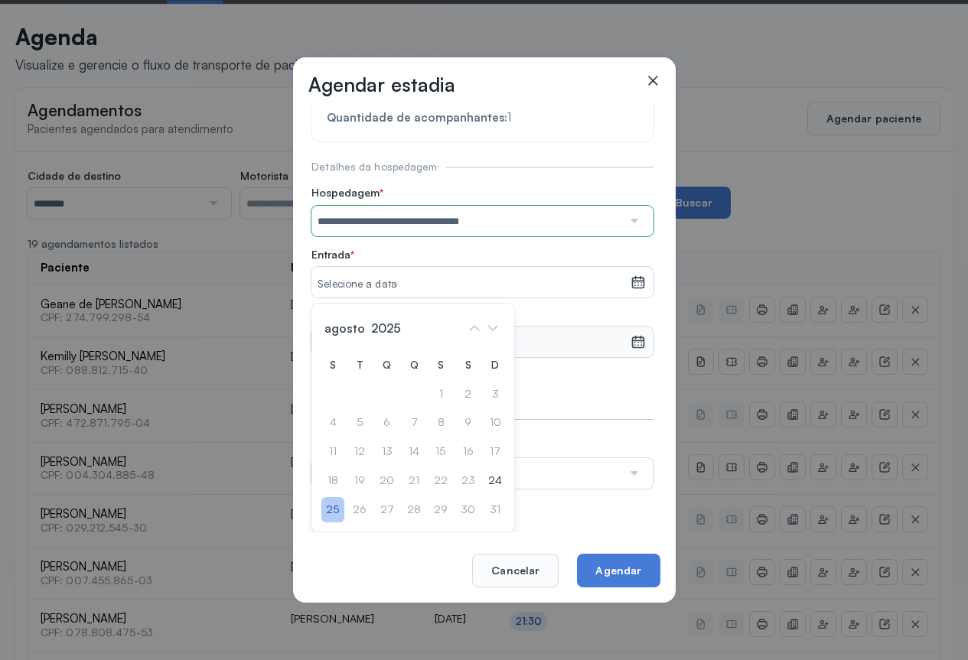
click at [331, 507] on div "25" at bounding box center [332, 509] width 23 height 25
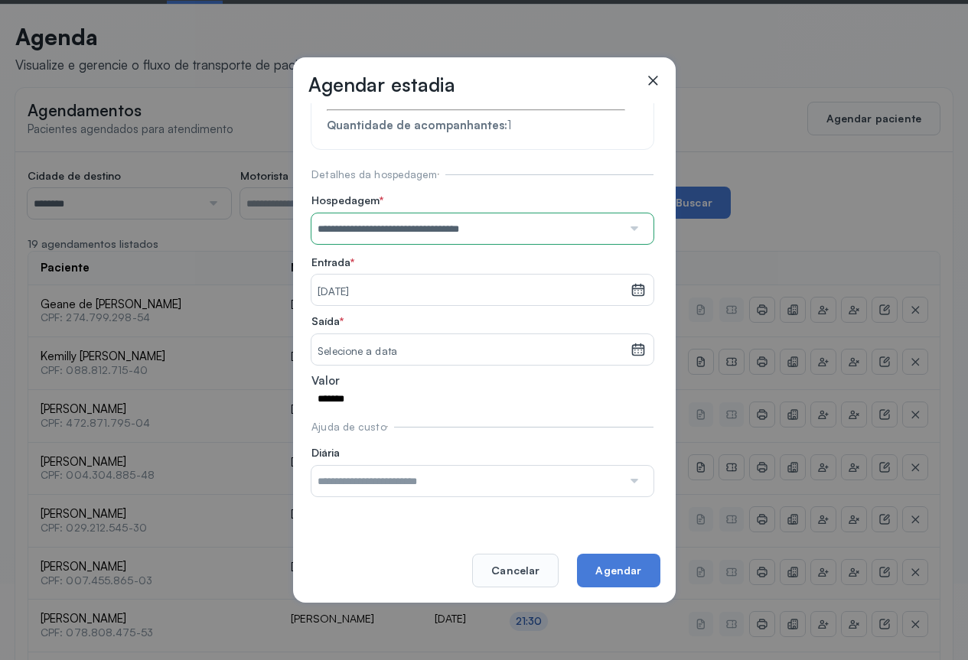
scroll to position [59, 0]
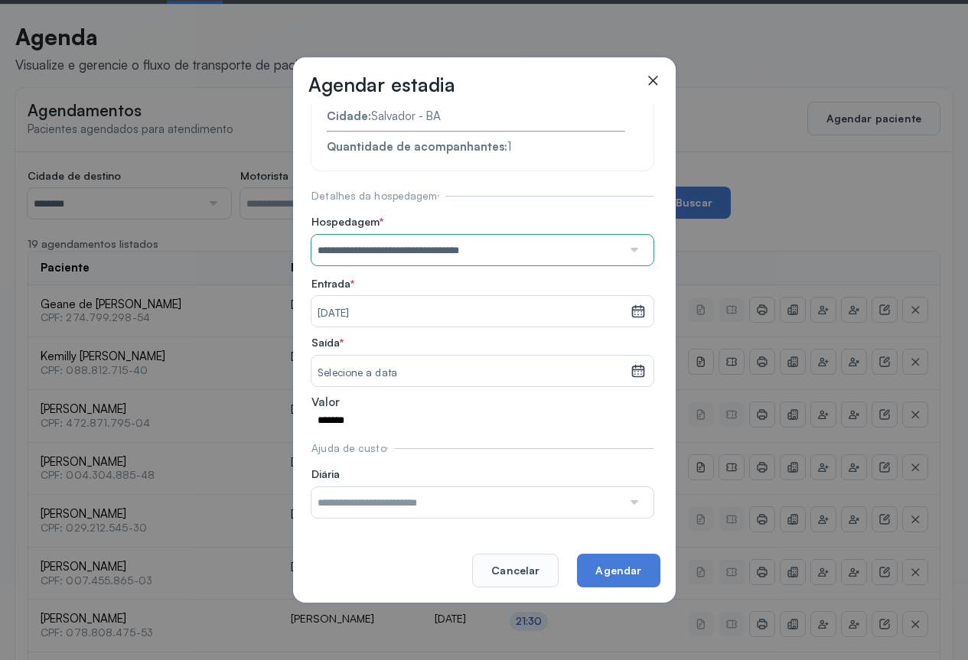
click at [631, 374] on icon at bounding box center [637, 371] width 13 height 11
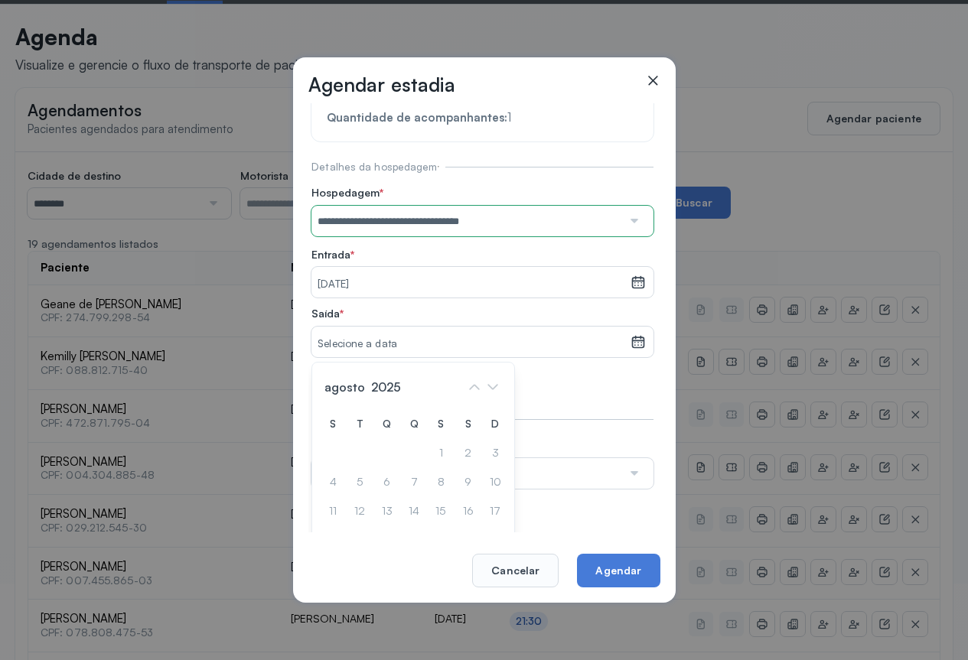
scroll to position [146, 0]
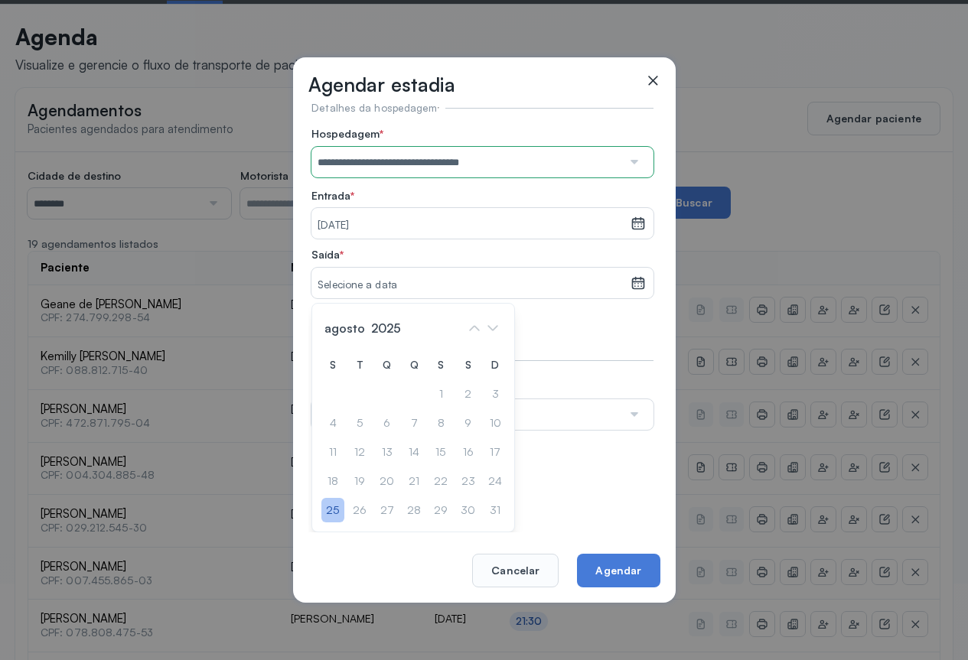
click at [338, 508] on div "25" at bounding box center [332, 510] width 23 height 25
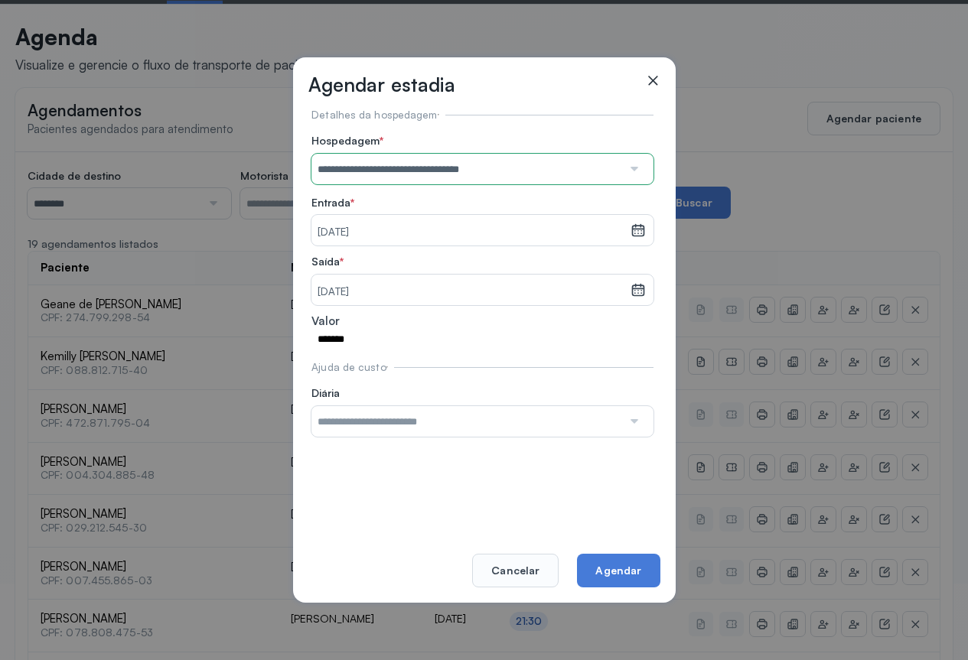
scroll to position [59, 0]
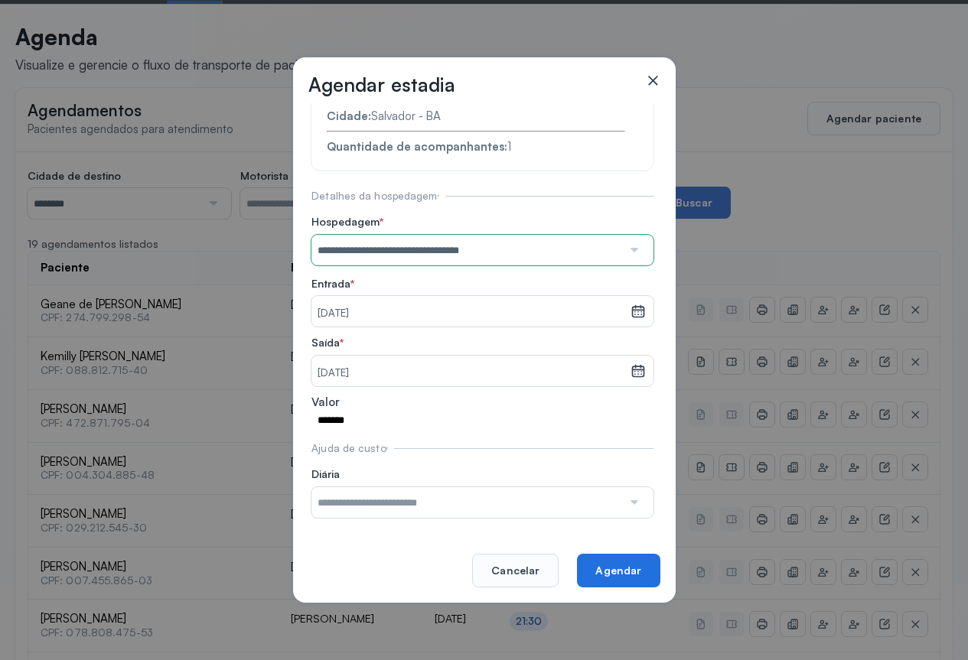
click at [628, 568] on button "Agendar" at bounding box center [618, 571] width 83 height 34
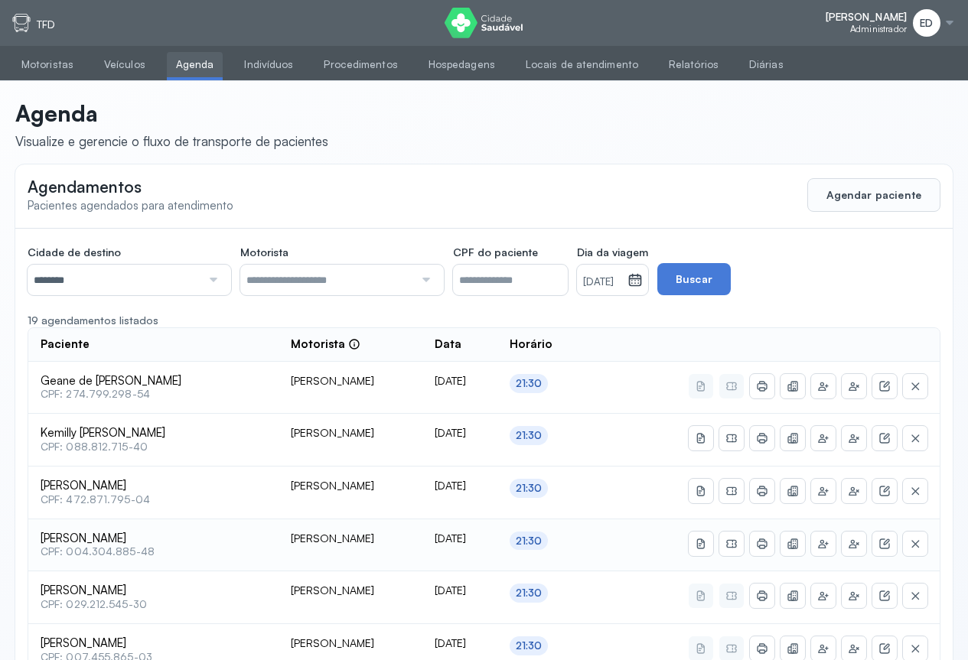
scroll to position [306, 0]
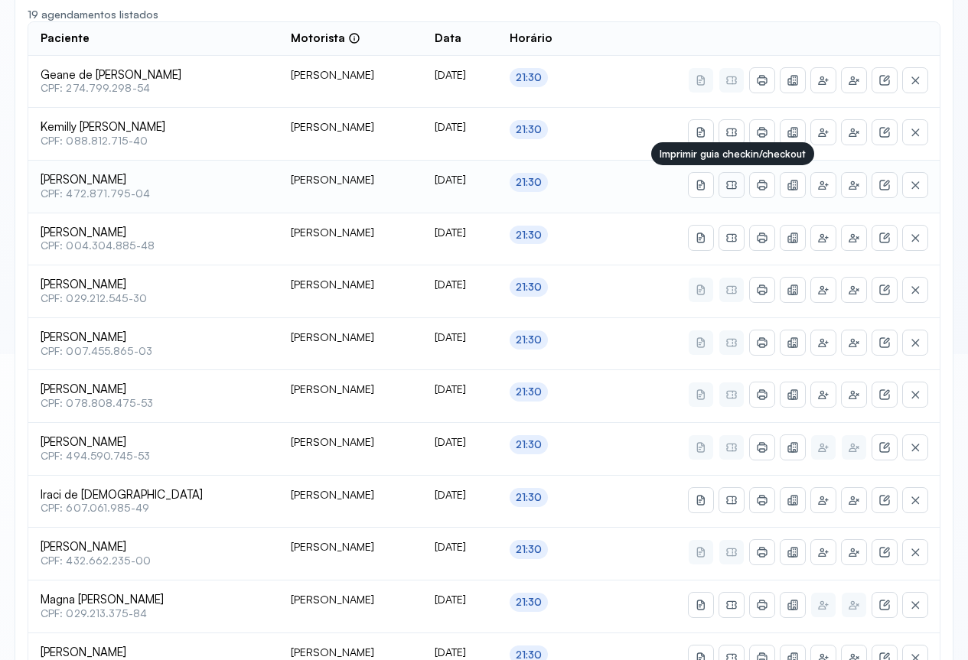
click at [737, 188] on icon at bounding box center [731, 185] width 12 height 12
click at [760, 86] on icon at bounding box center [762, 80] width 12 height 12
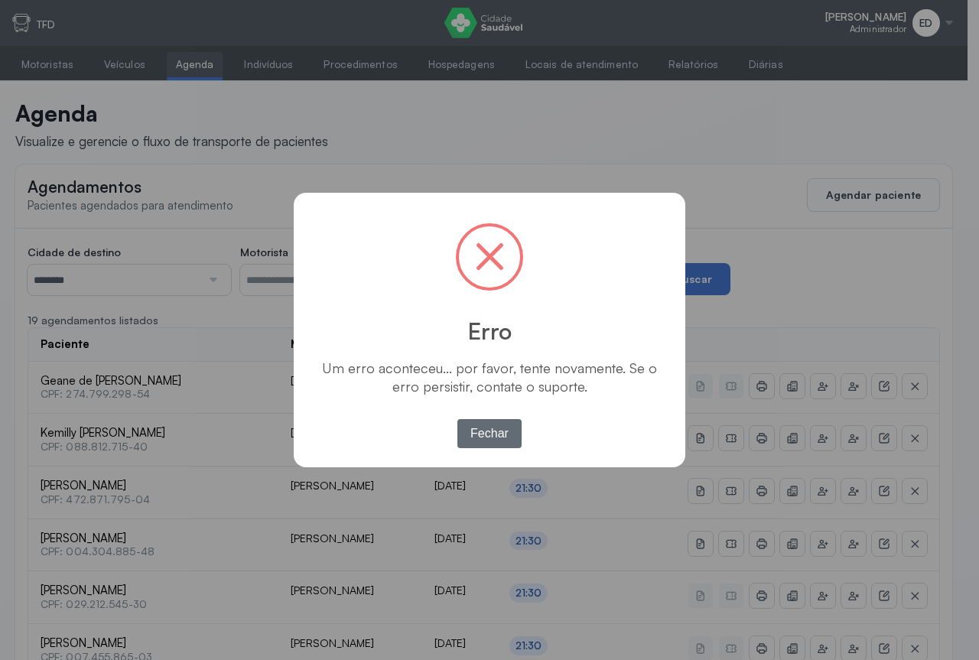
click at [494, 425] on button "Fechar" at bounding box center [490, 433] width 65 height 29
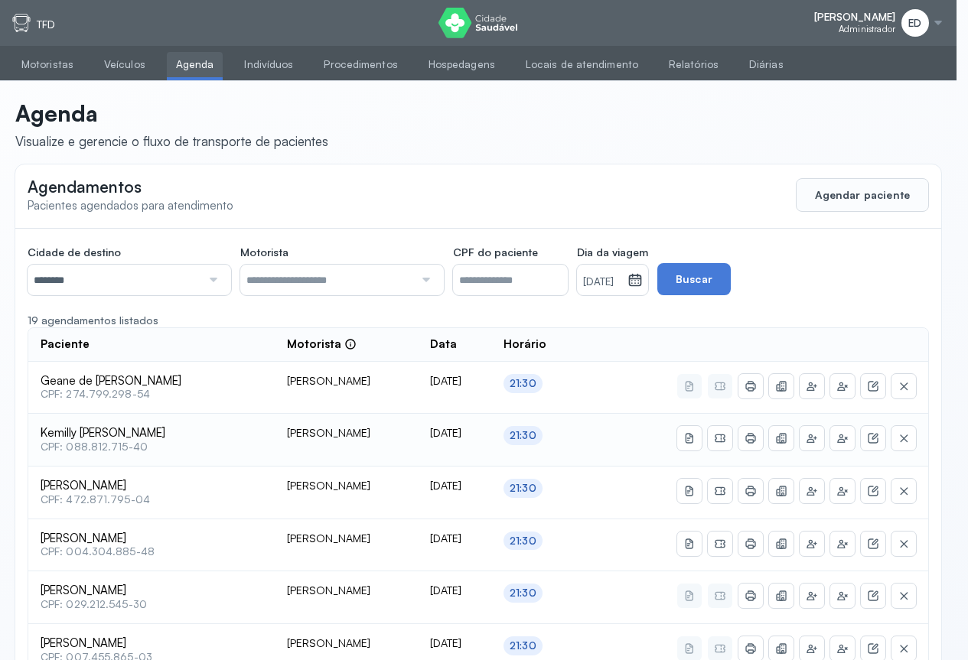
drag, startPoint x: 493, startPoint y: 425, endPoint x: 480, endPoint y: 425, distance: 13.8
click at [490, 427] on td "[DATE]" at bounding box center [454, 440] width 73 height 53
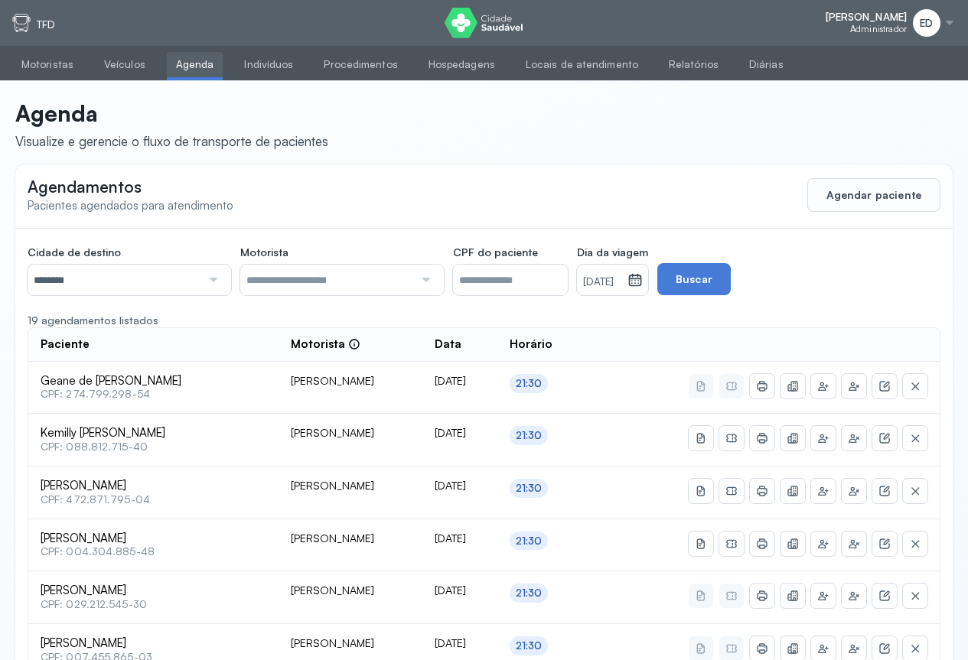
click at [643, 278] on icon at bounding box center [634, 279] width 15 height 15
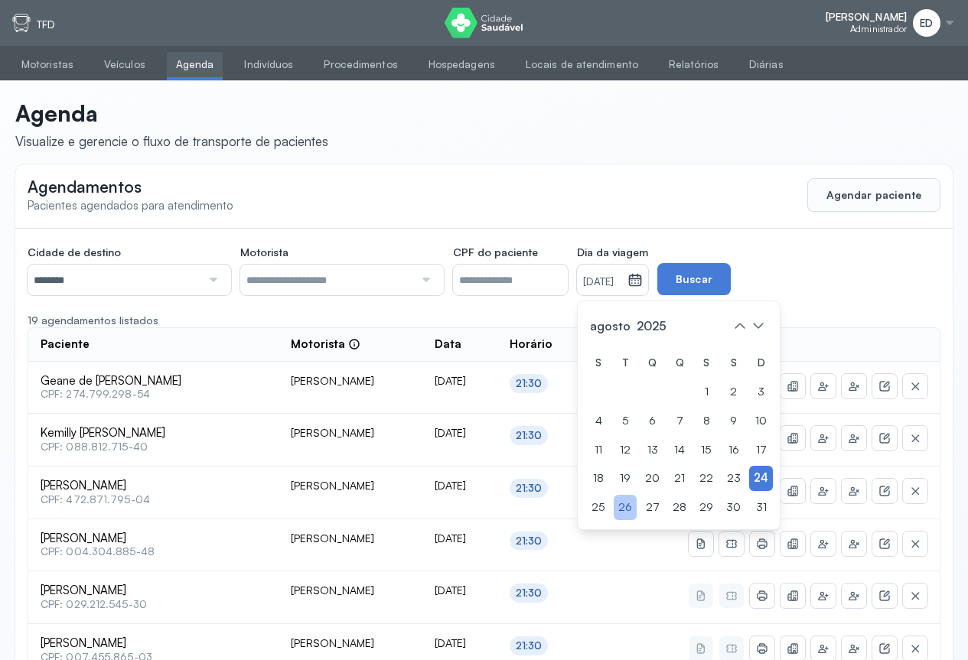
drag, startPoint x: 649, startPoint y: 510, endPoint x: 717, endPoint y: 431, distance: 104.2
click at [637, 509] on div "26" at bounding box center [625, 507] width 23 height 25
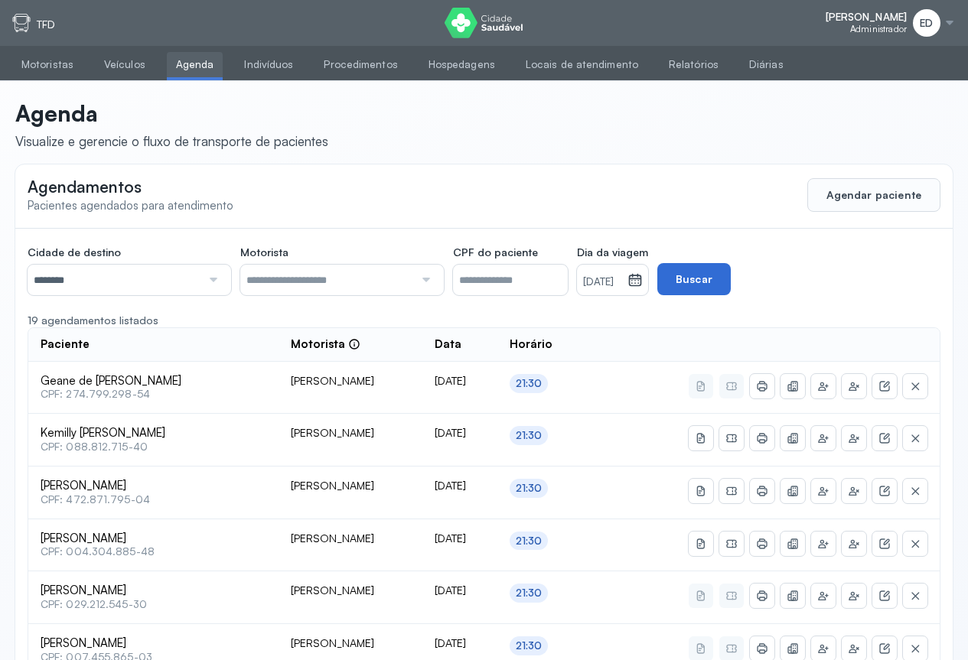
click at [731, 285] on button "Buscar" at bounding box center [693, 279] width 73 height 32
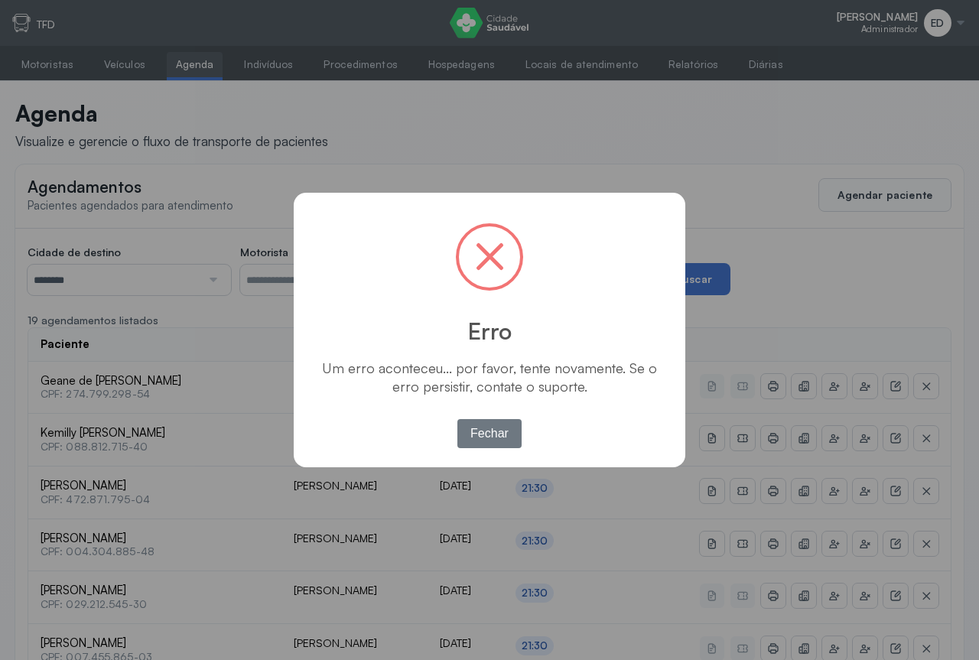
click at [499, 415] on div "OK No Fechar" at bounding box center [490, 433] width 73 height 37
click at [490, 425] on button "Fechar" at bounding box center [490, 433] width 65 height 29
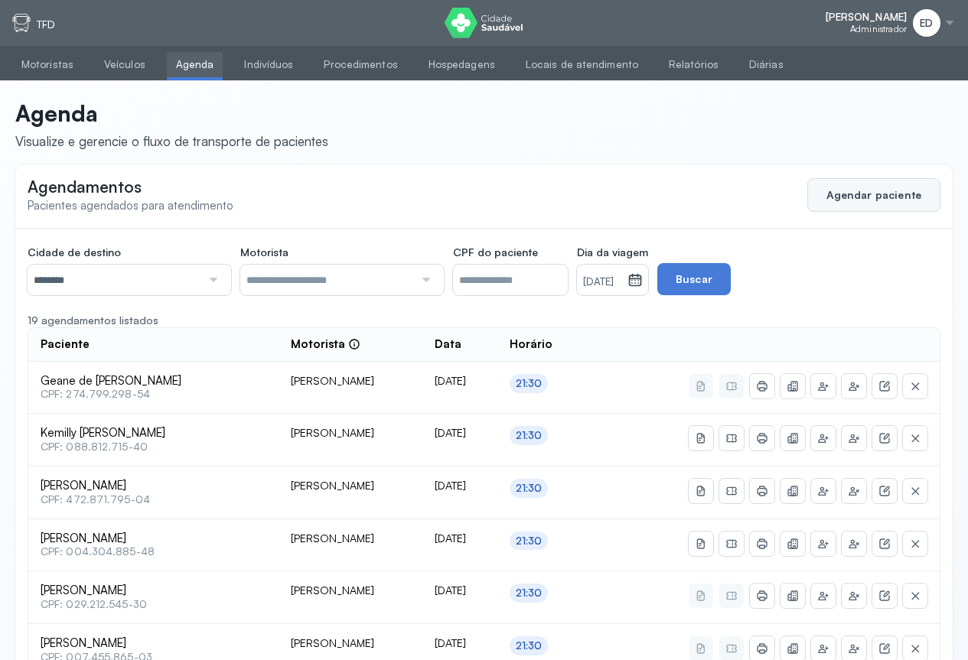
click at [864, 188] on button "Agendar paciente" at bounding box center [873, 195] width 133 height 34
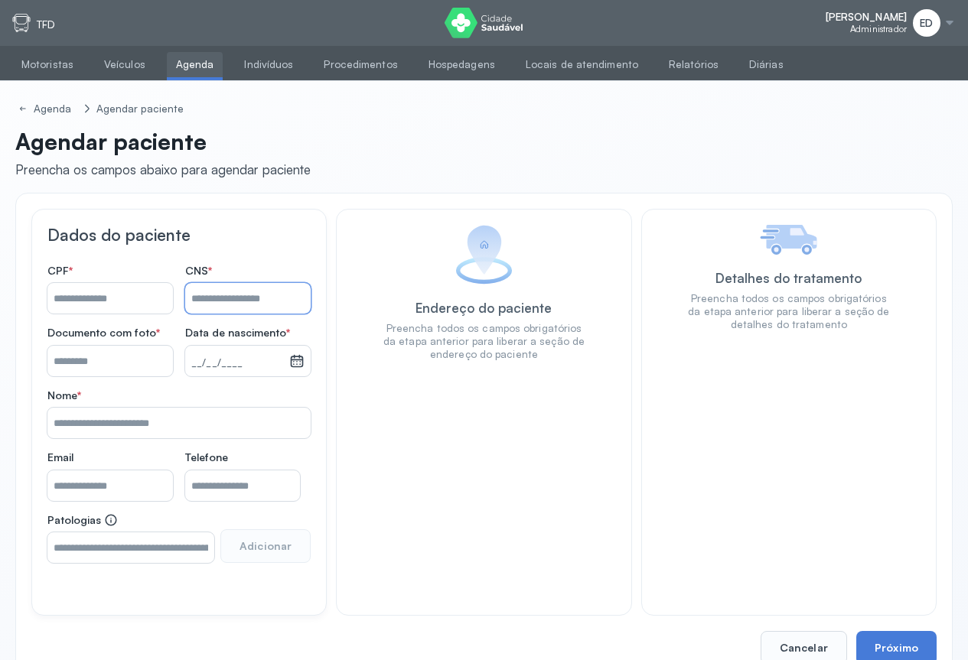
drag, startPoint x: 215, startPoint y: 293, endPoint x: 273, endPoint y: 266, distance: 64.0
click at [215, 293] on input "Nome *" at bounding box center [247, 298] width 125 height 31
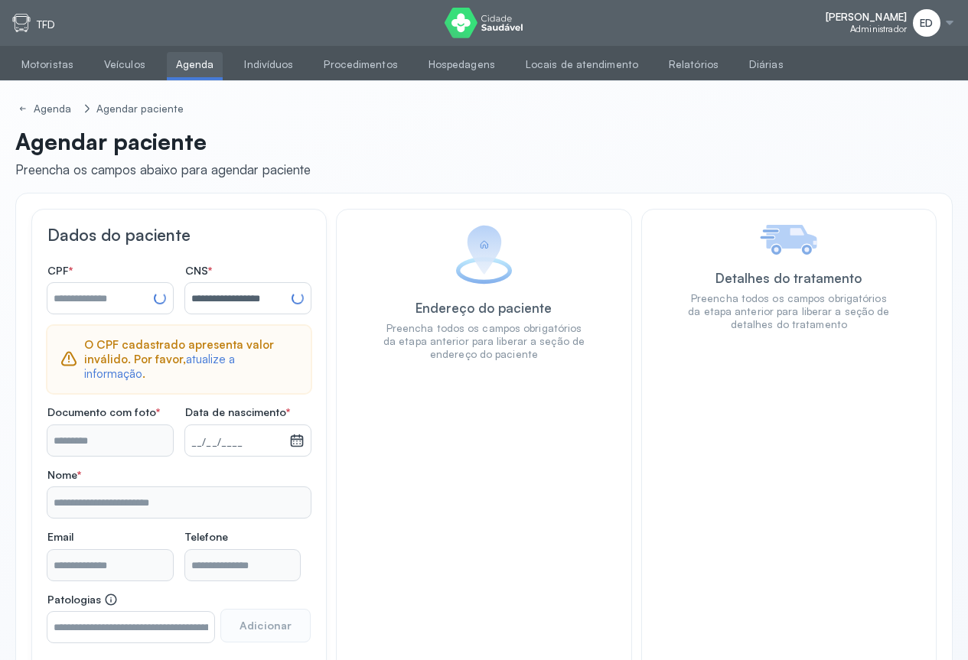
scroll to position [102, 0]
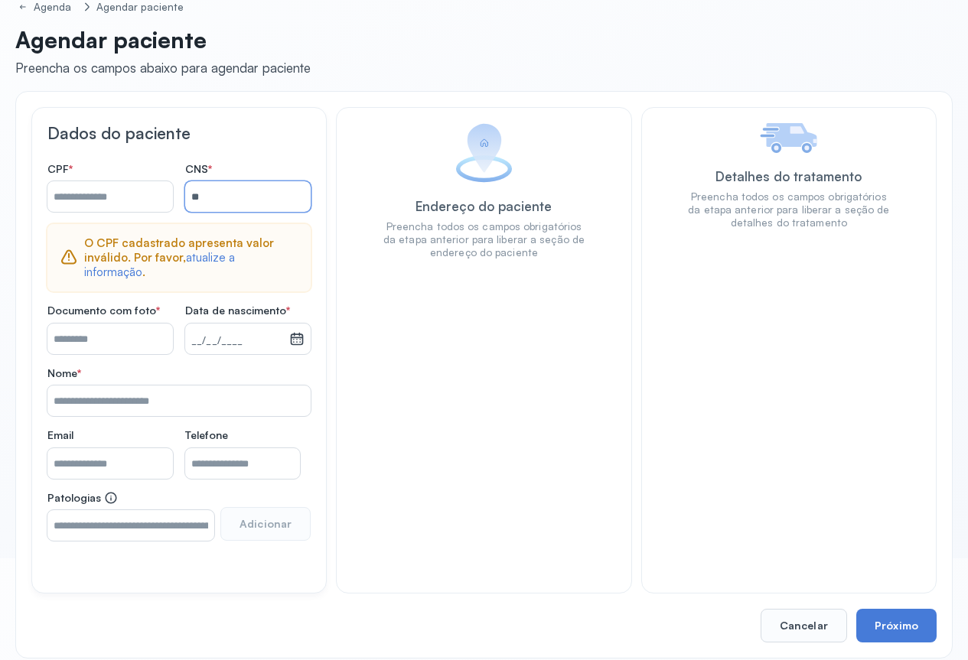
type input "*"
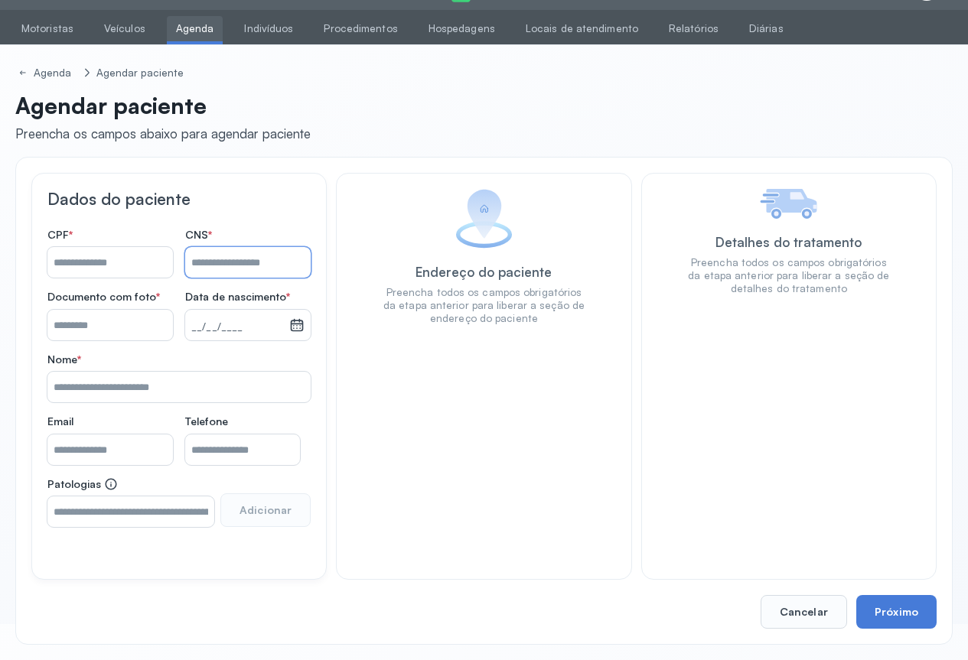
click at [194, 267] on input "Nome *" at bounding box center [247, 262] width 125 height 31
click at [197, 262] on input "Nome *" at bounding box center [247, 262] width 125 height 31
click at [200, 258] on input "Nome *" at bounding box center [247, 262] width 125 height 31
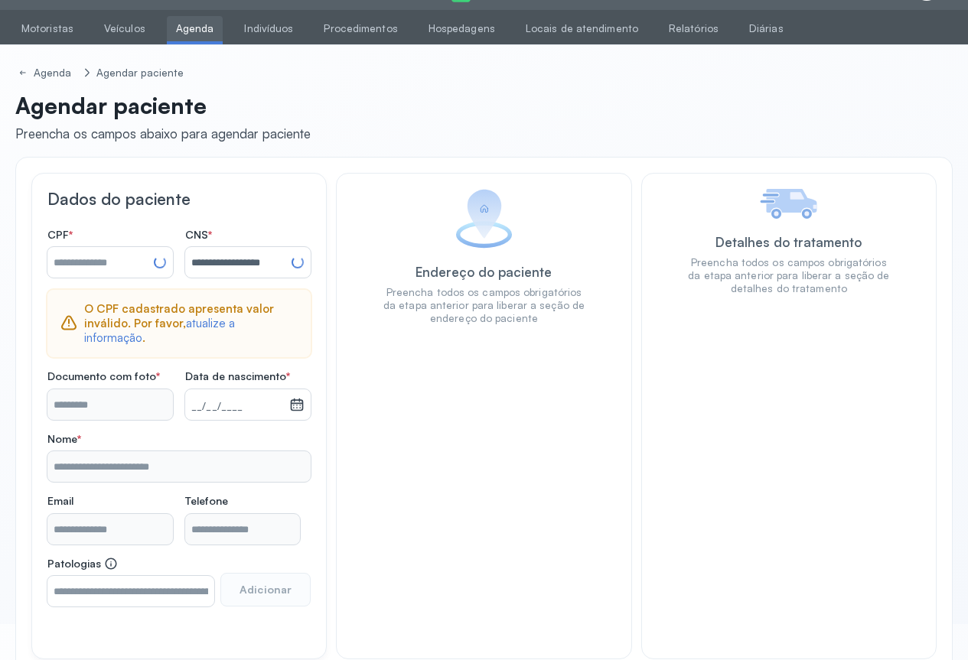
scroll to position [102, 0]
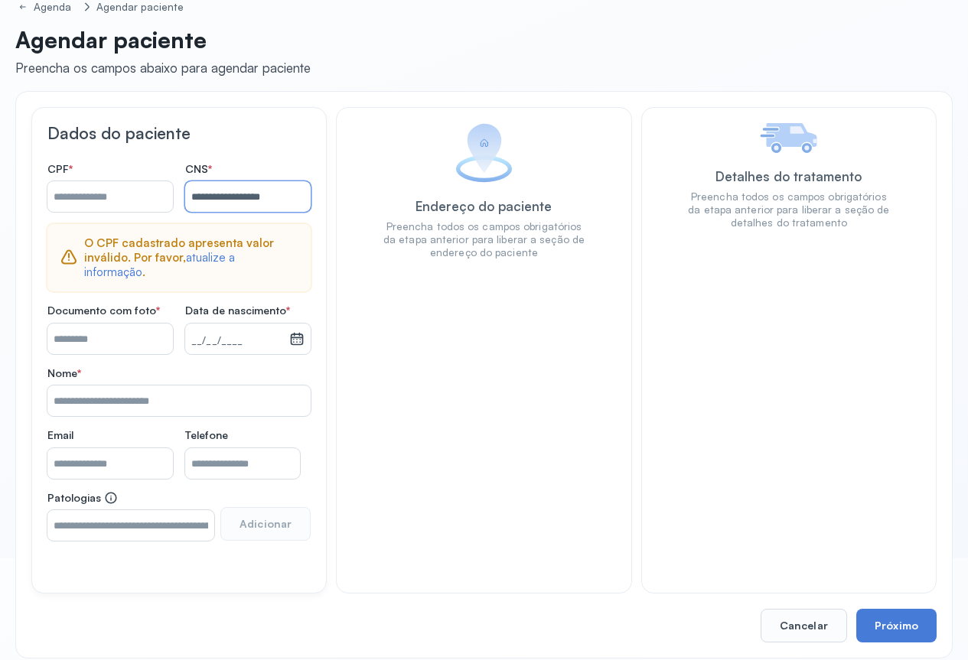
click at [220, 507] on button "Adicionar" at bounding box center [265, 524] width 90 height 34
type input "*"
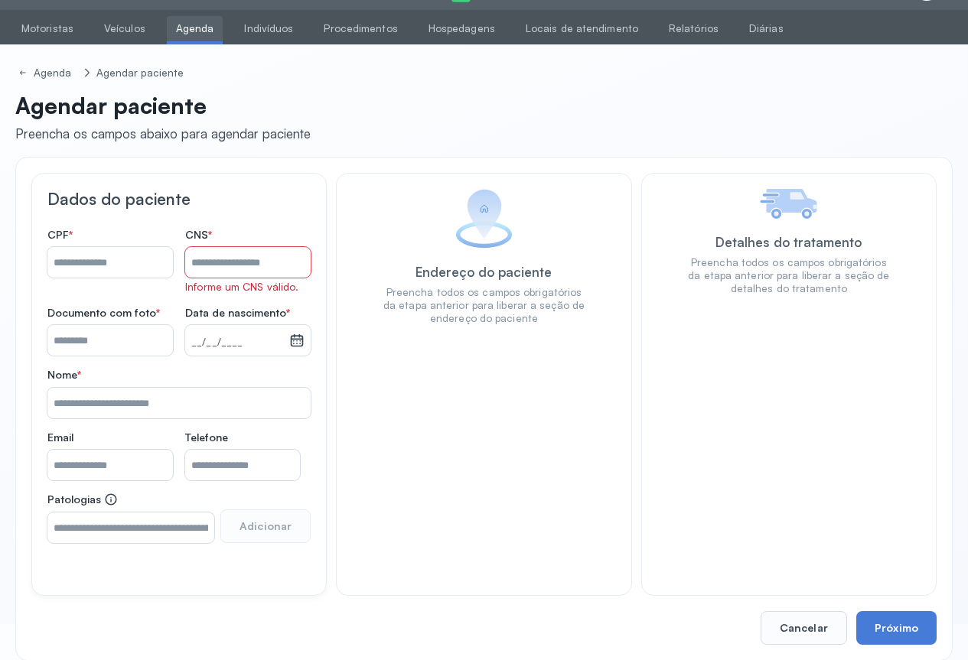
scroll to position [52, 0]
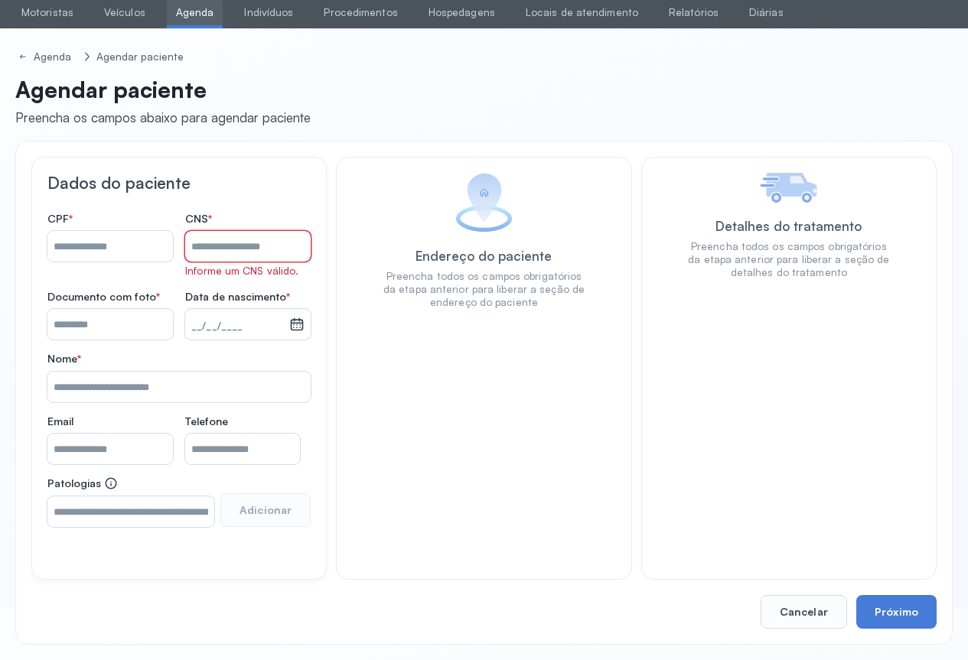
drag, startPoint x: 247, startPoint y: 243, endPoint x: 270, endPoint y: 244, distance: 23.0
click at [247, 243] on input "Nome *" at bounding box center [247, 246] width 125 height 31
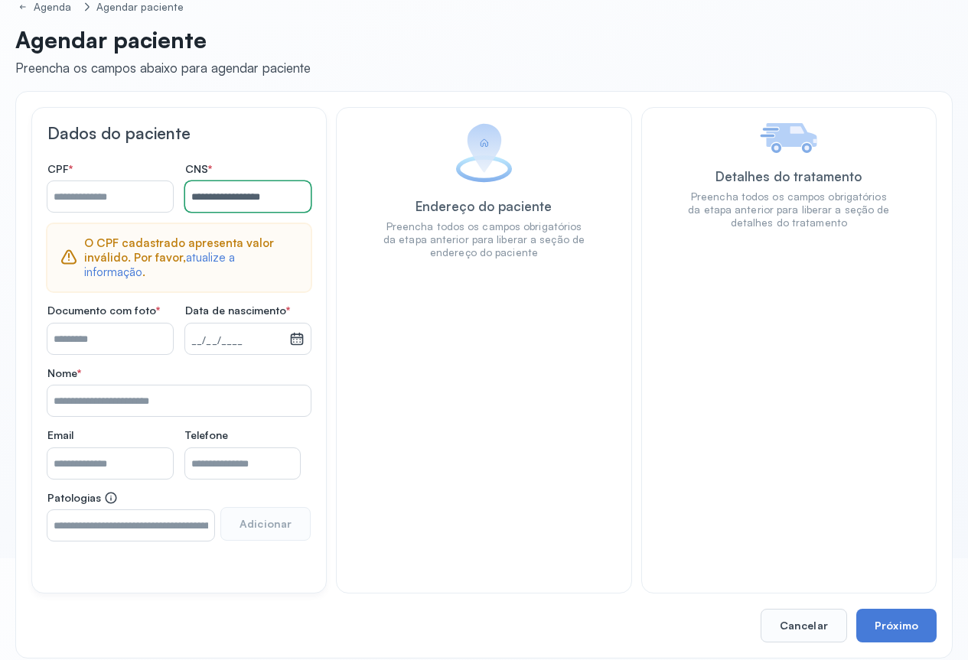
scroll to position [0, 0]
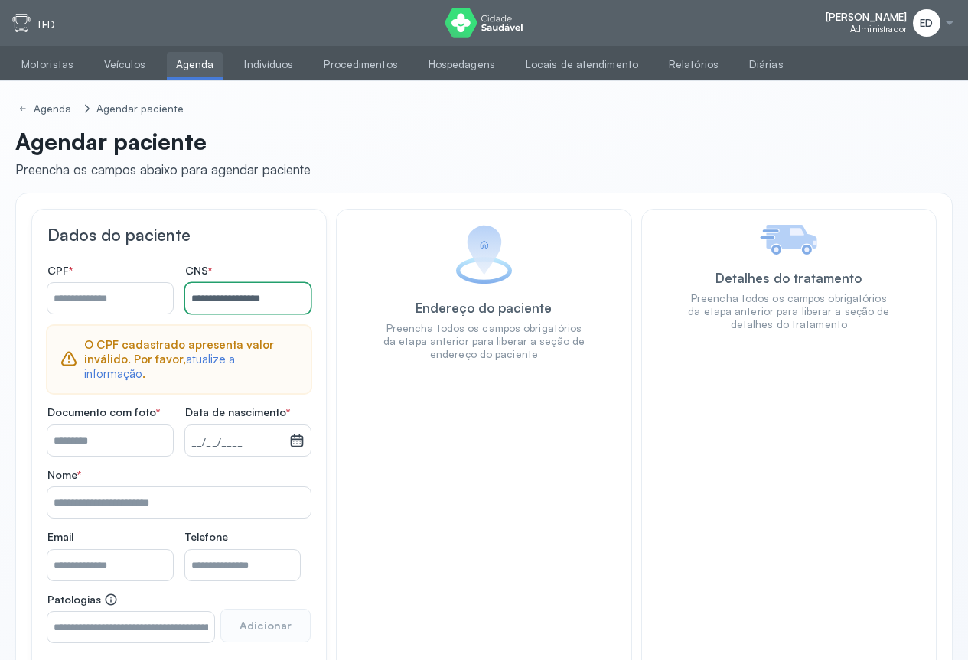
type input "**********"
click at [951, 17] on div at bounding box center [949, 23] width 12 height 12
click at [844, 107] on div "Sair" at bounding box center [865, 108] width 71 height 13
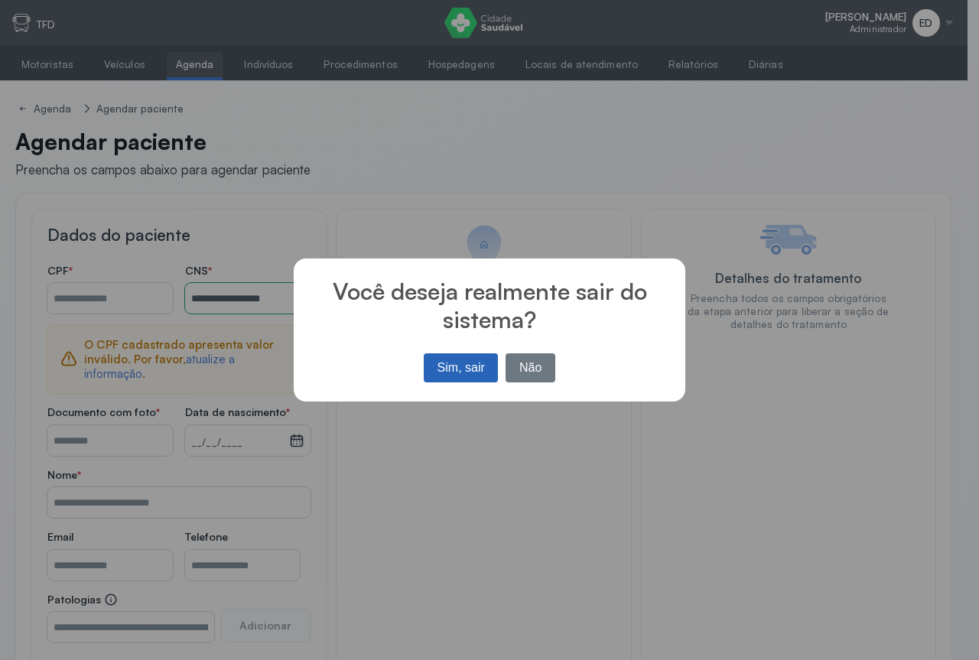
click at [457, 375] on button "Sim, sair" at bounding box center [461, 367] width 74 height 29
